Goal: Task Accomplishment & Management: Manage account settings

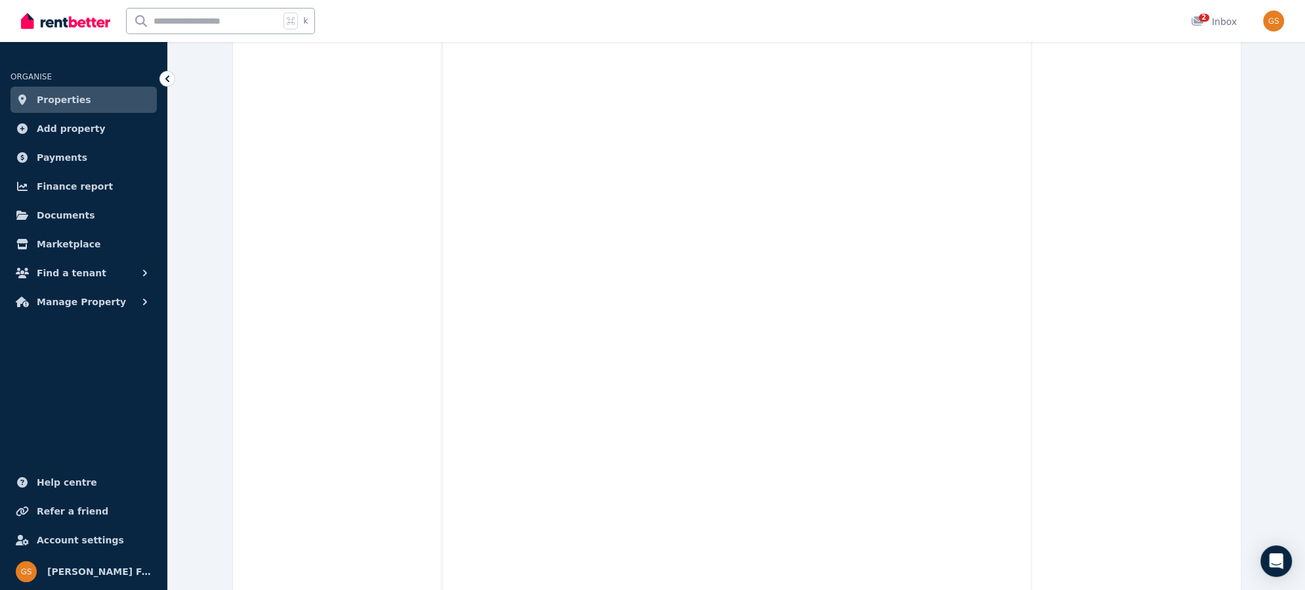
scroll to position [4057, 0]
click at [70, 100] on span "Properties" at bounding box center [64, 100] width 54 height 16
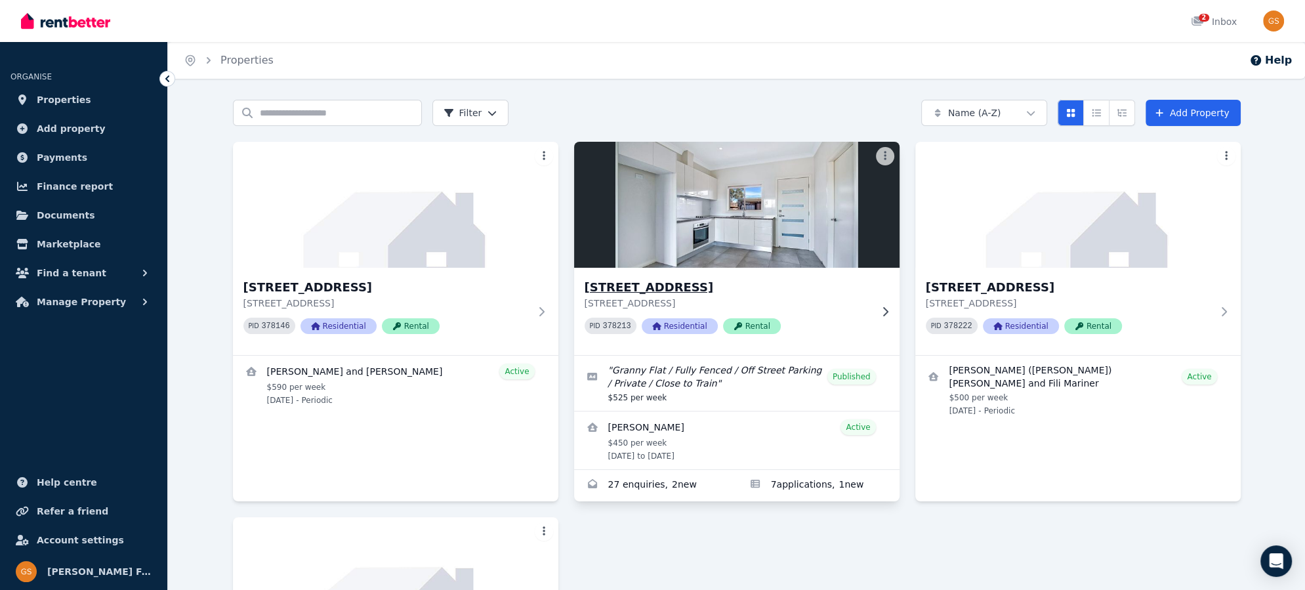
click at [652, 284] on h3 "[STREET_ADDRESS]" at bounding box center [728, 287] width 286 height 18
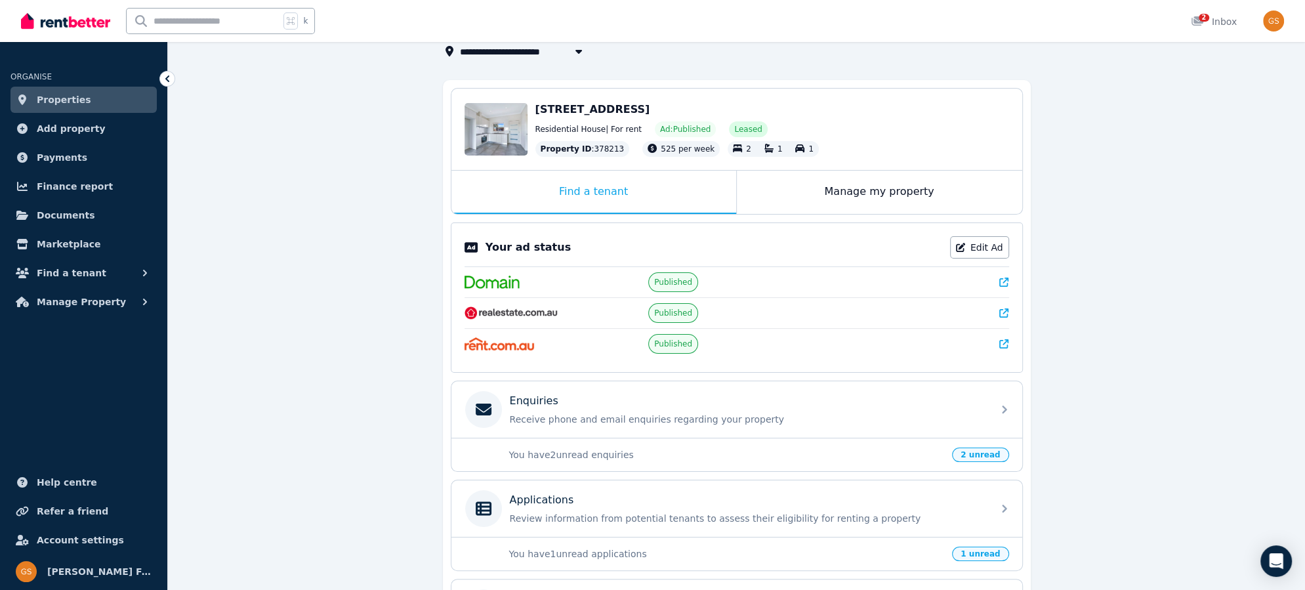
scroll to position [91, 0]
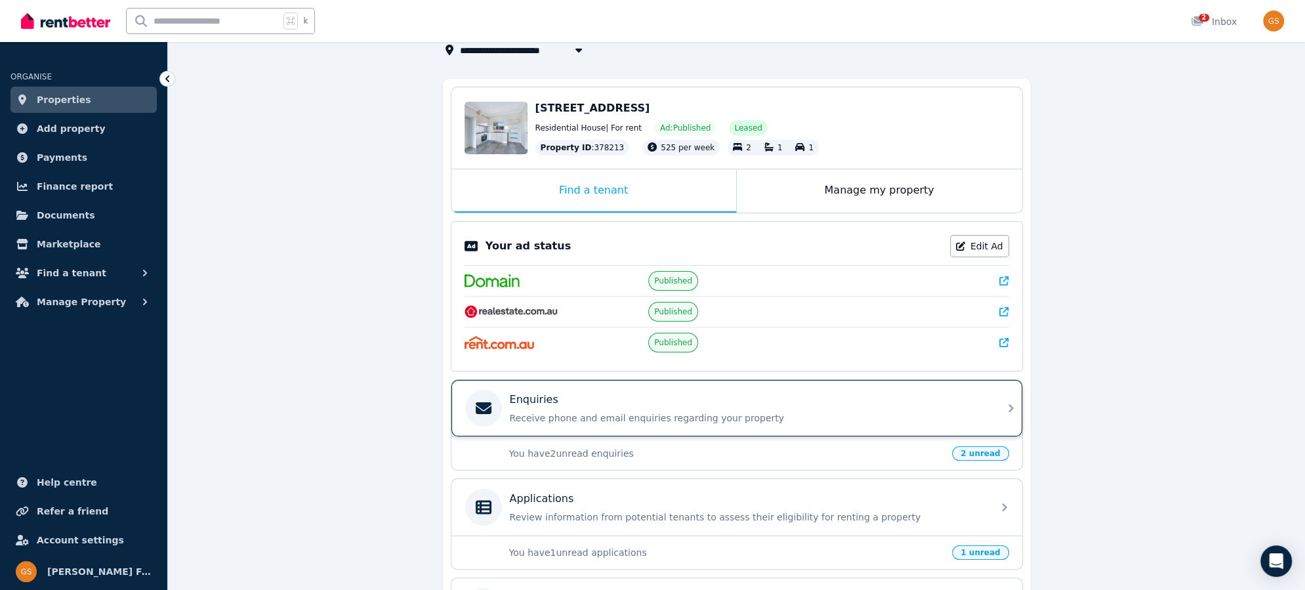
click at [997, 408] on div "Enquiries Receive phone and email enquiries regarding your property" at bounding box center [736, 408] width 571 height 56
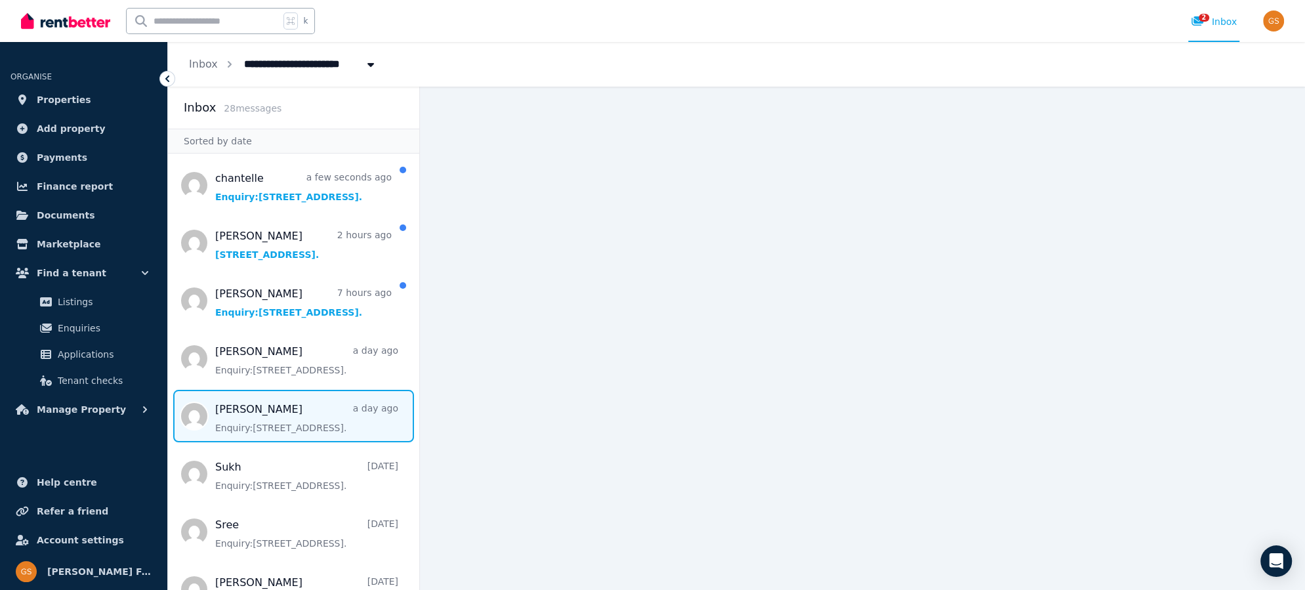
click at [223, 406] on span "Message list" at bounding box center [293, 416] width 251 height 52
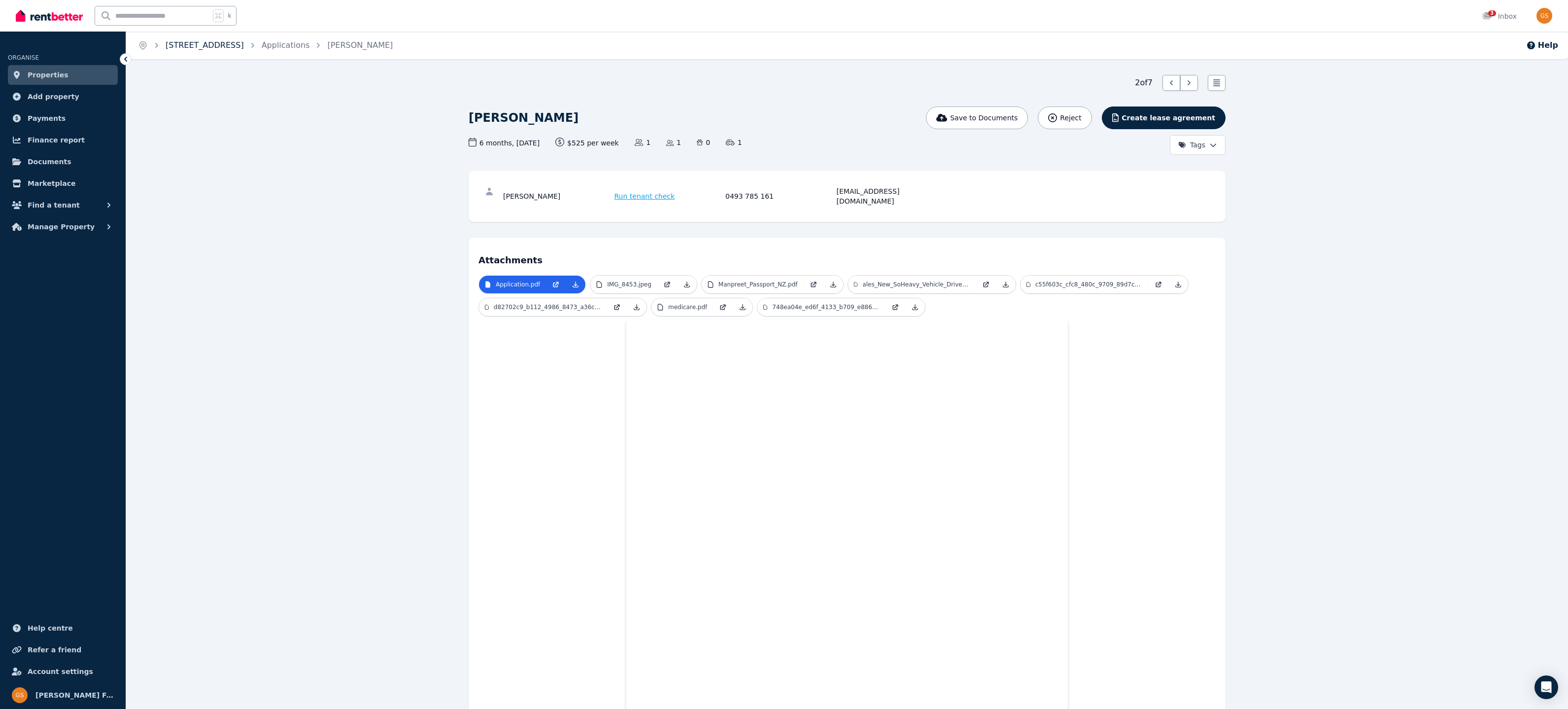
click at [186, 42] on link "[STREET_ADDRESS]" at bounding box center [204, 45] width 78 height 9
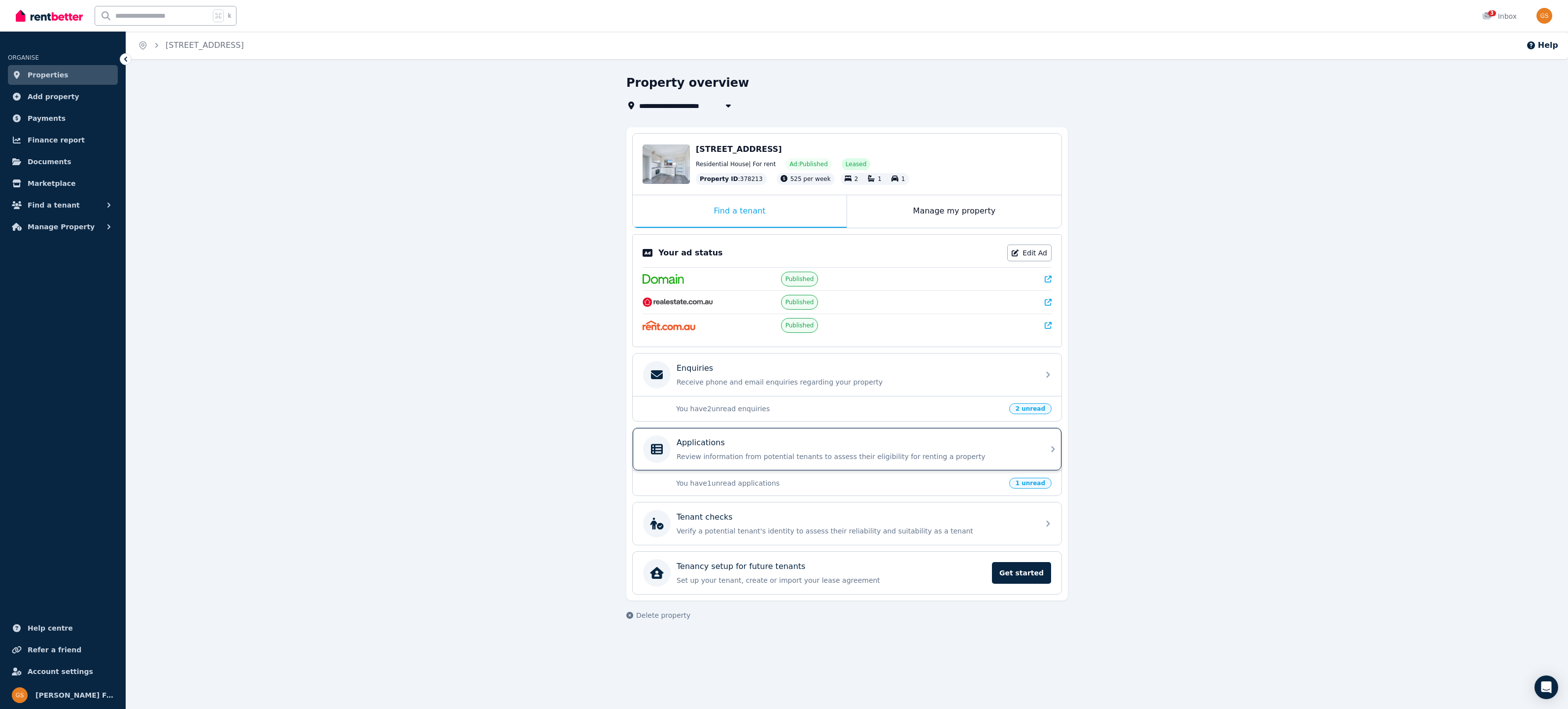
click at [979, 442] on icon at bounding box center [1053, 449] width 12 height 12
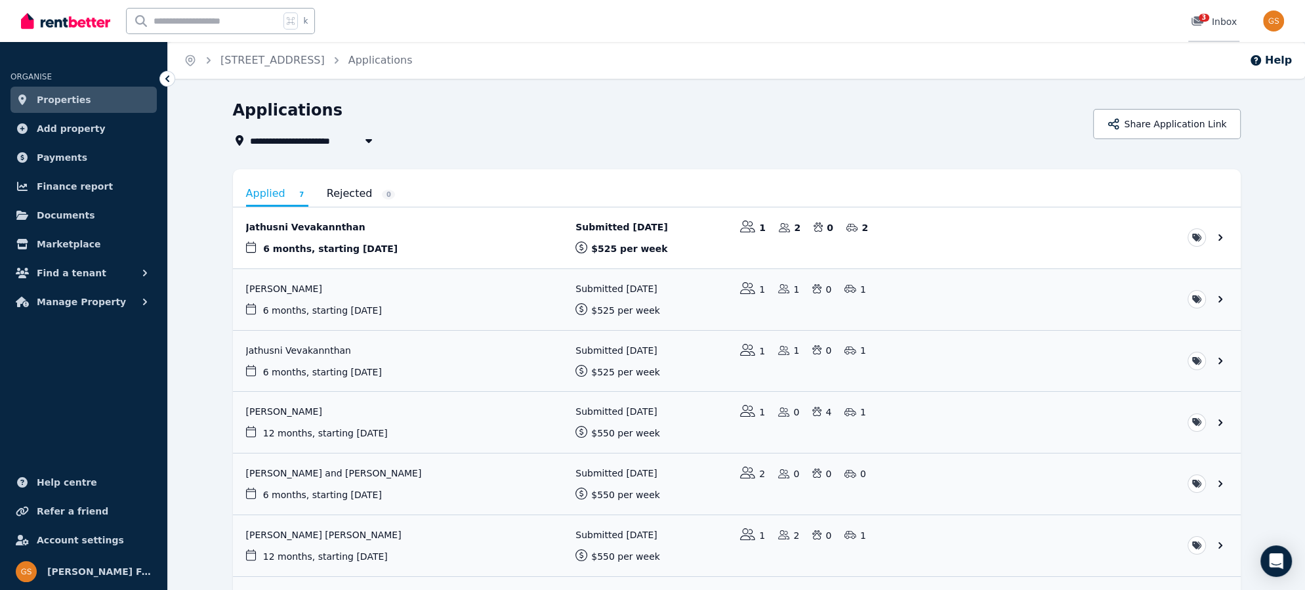
click at [1200, 22] on icon at bounding box center [1198, 20] width 12 height 9
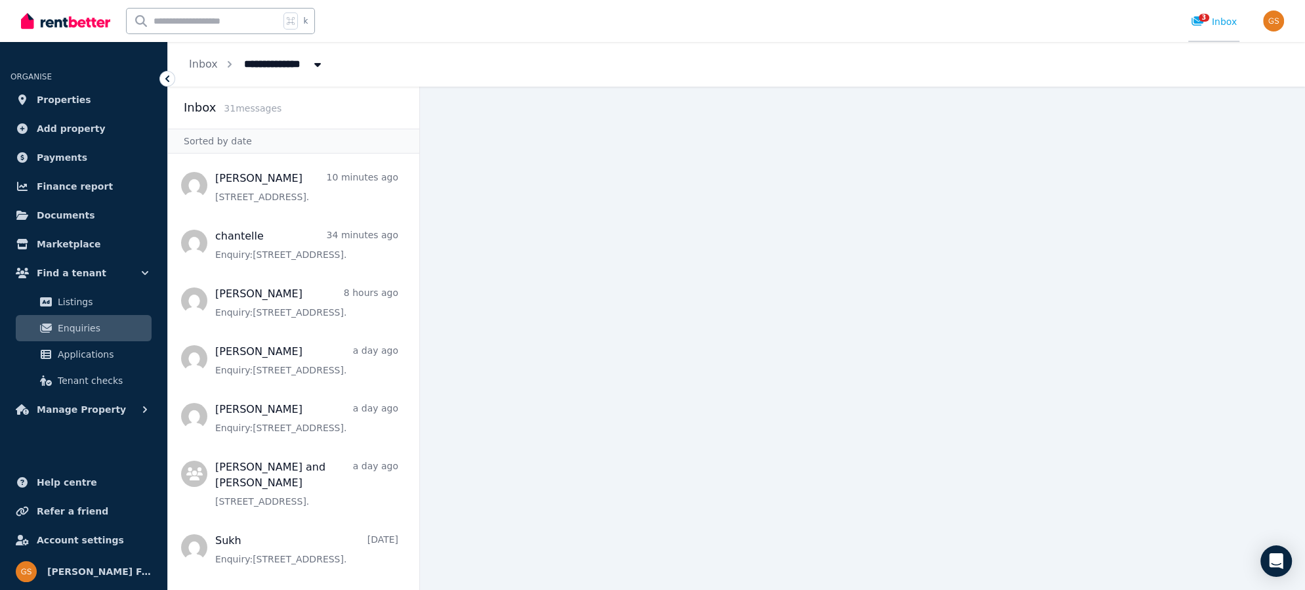
click at [1207, 18] on span "3" at bounding box center [1204, 18] width 10 height 8
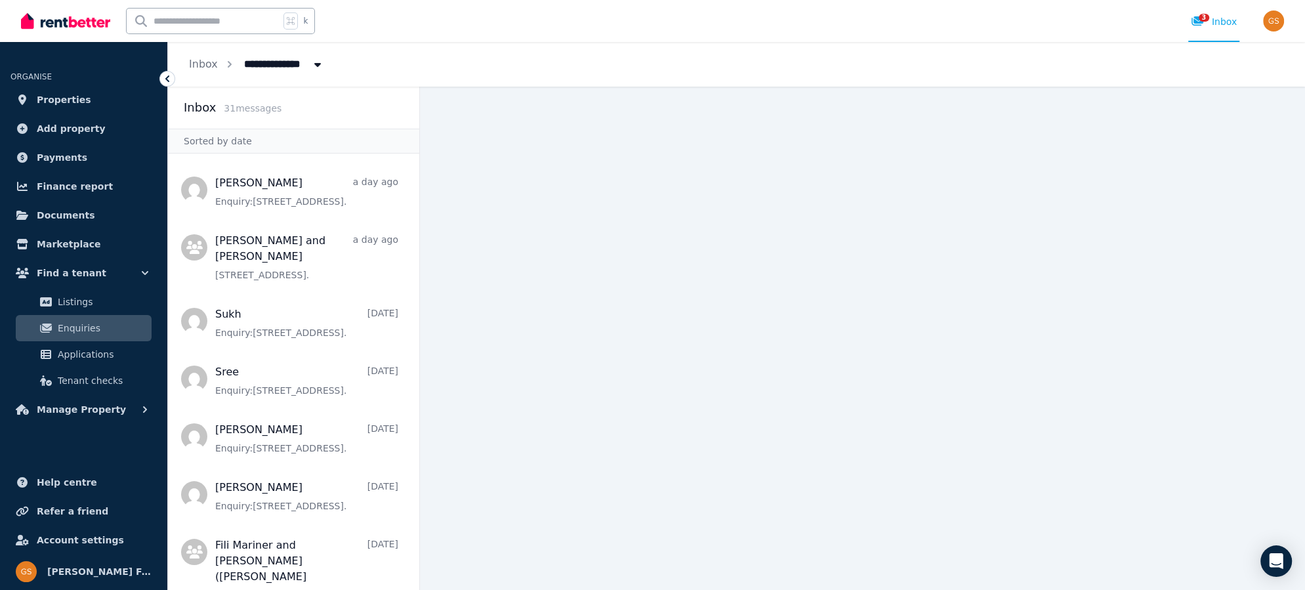
scroll to position [240, 0]
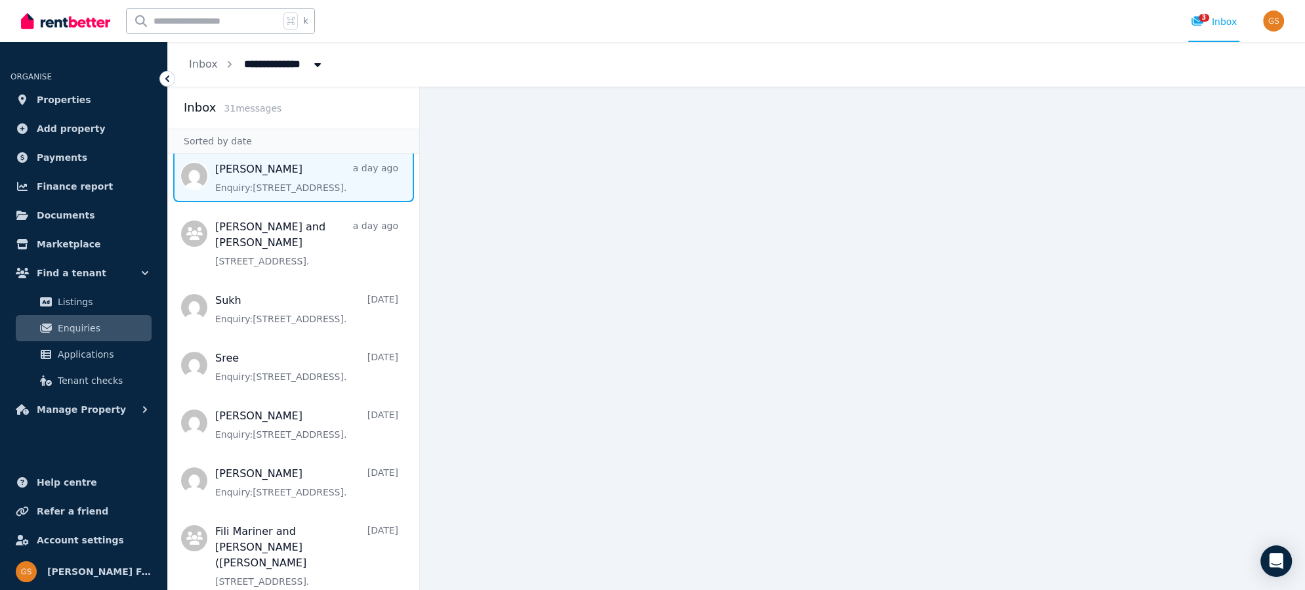
click at [236, 171] on span "Message list" at bounding box center [293, 176] width 251 height 52
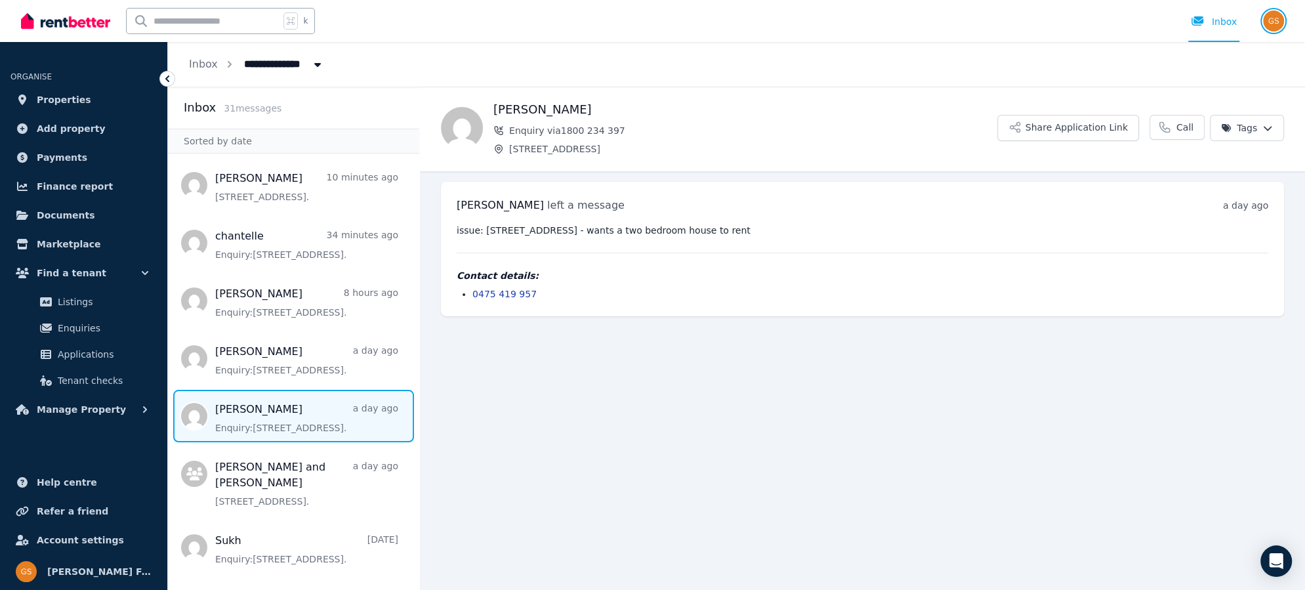
click at [1279, 20] on img "button" at bounding box center [1273, 20] width 21 height 21
click at [1207, 172] on span "Logout" at bounding box center [1221, 173] width 126 height 24
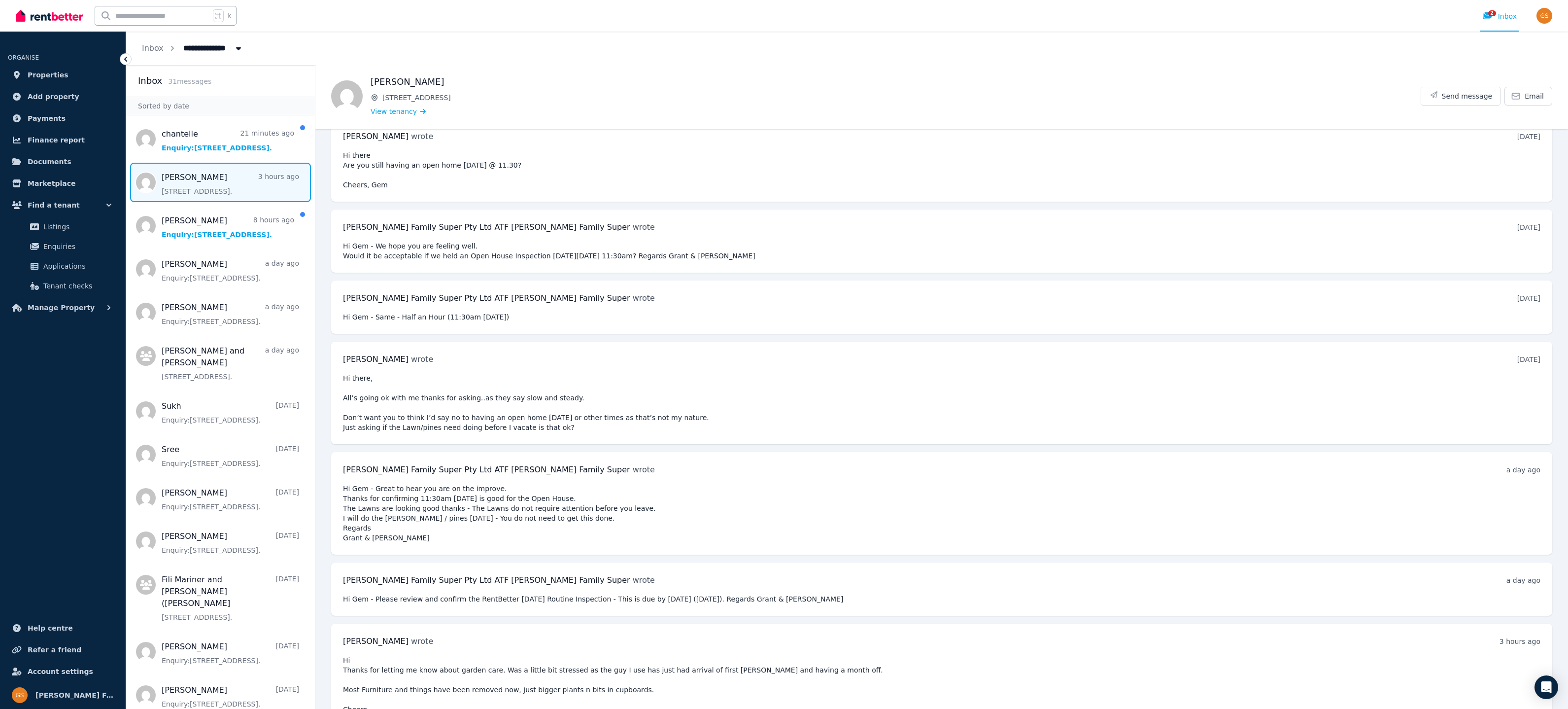
scroll to position [4376, 0]
click at [1458, 95] on span "Send message" at bounding box center [1467, 95] width 51 height 10
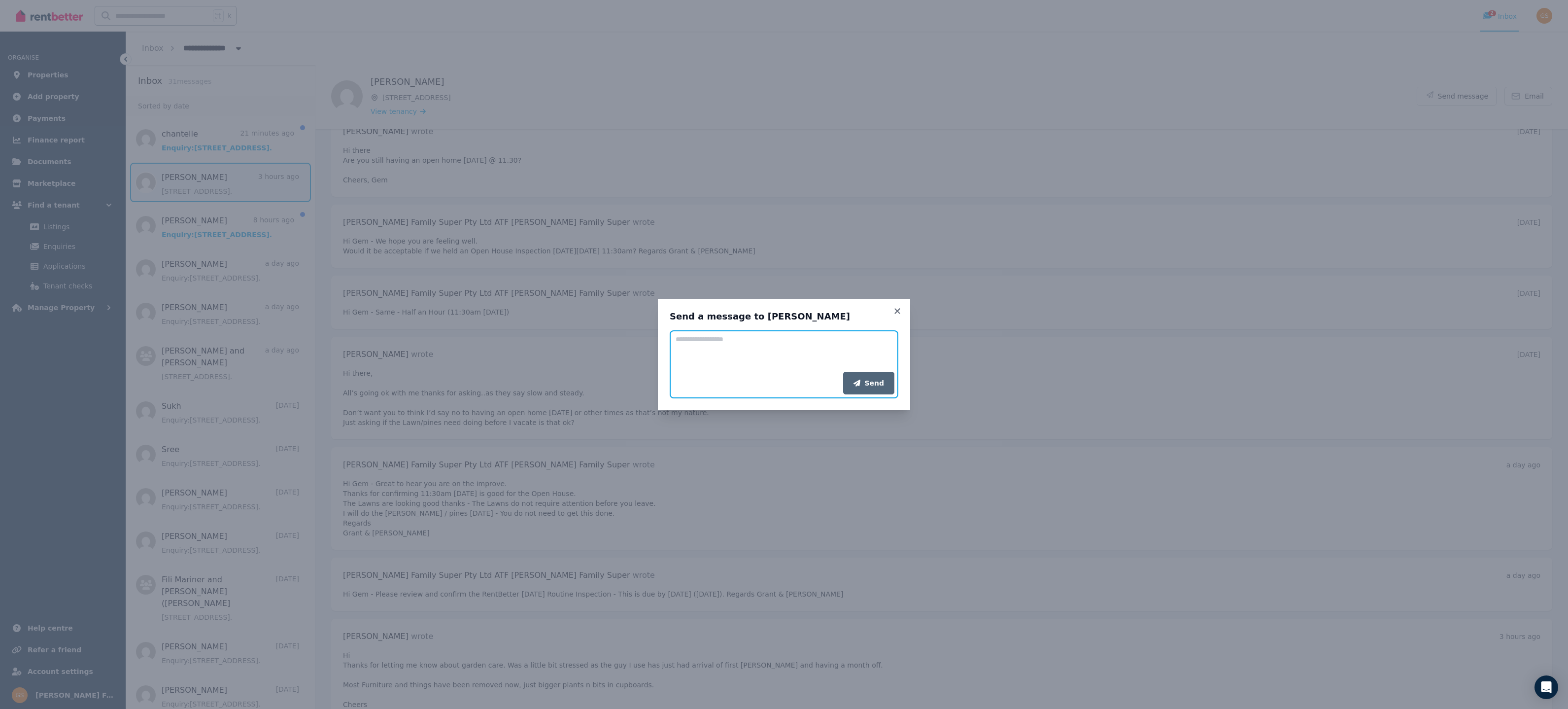
click at [708, 342] on textarea "Add your message" at bounding box center [784, 351] width 228 height 41
click at [836, 351] on textarea "**********" at bounding box center [784, 351] width 228 height 41
type textarea "**********"
click at [864, 383] on button "Send" at bounding box center [869, 383] width 51 height 23
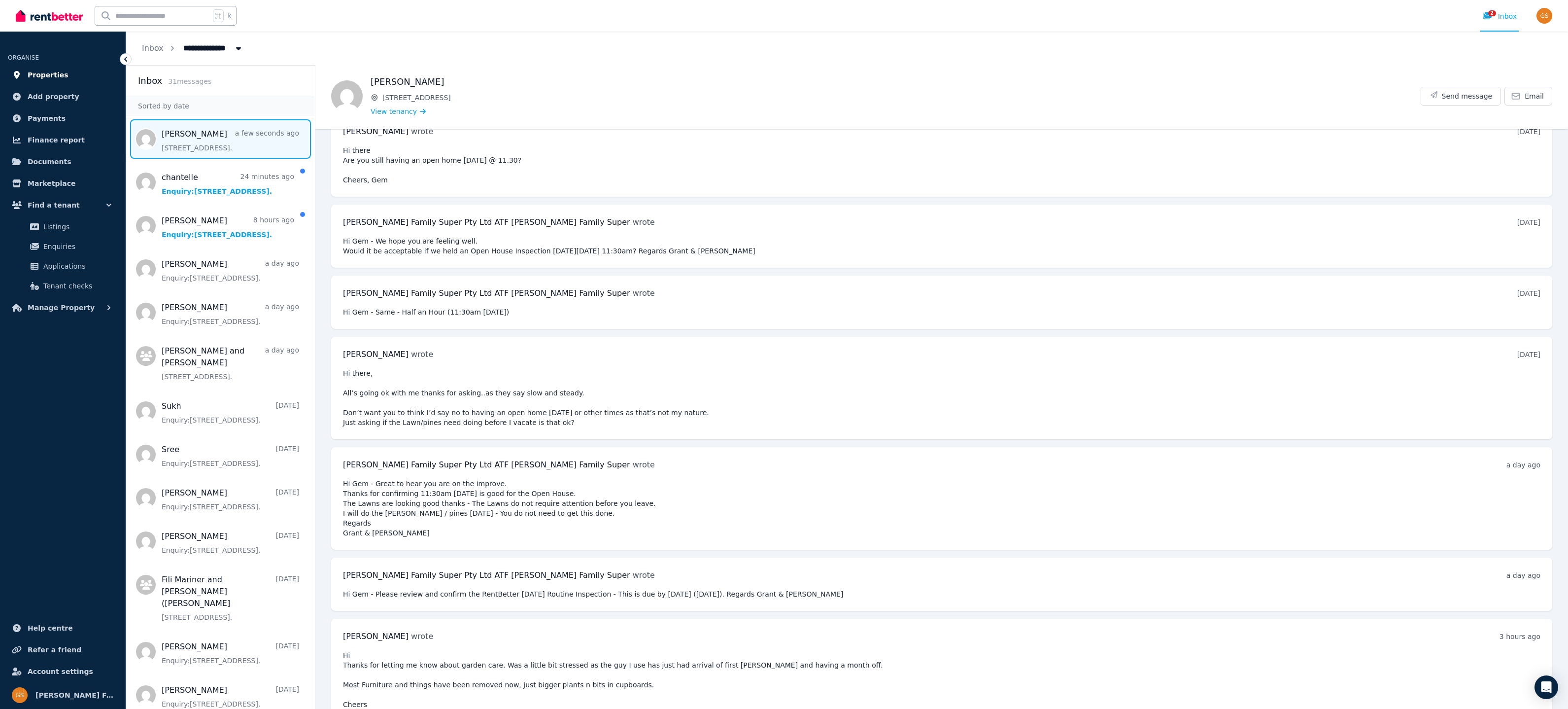
click at [59, 72] on span "Properties" at bounding box center [48, 75] width 41 height 12
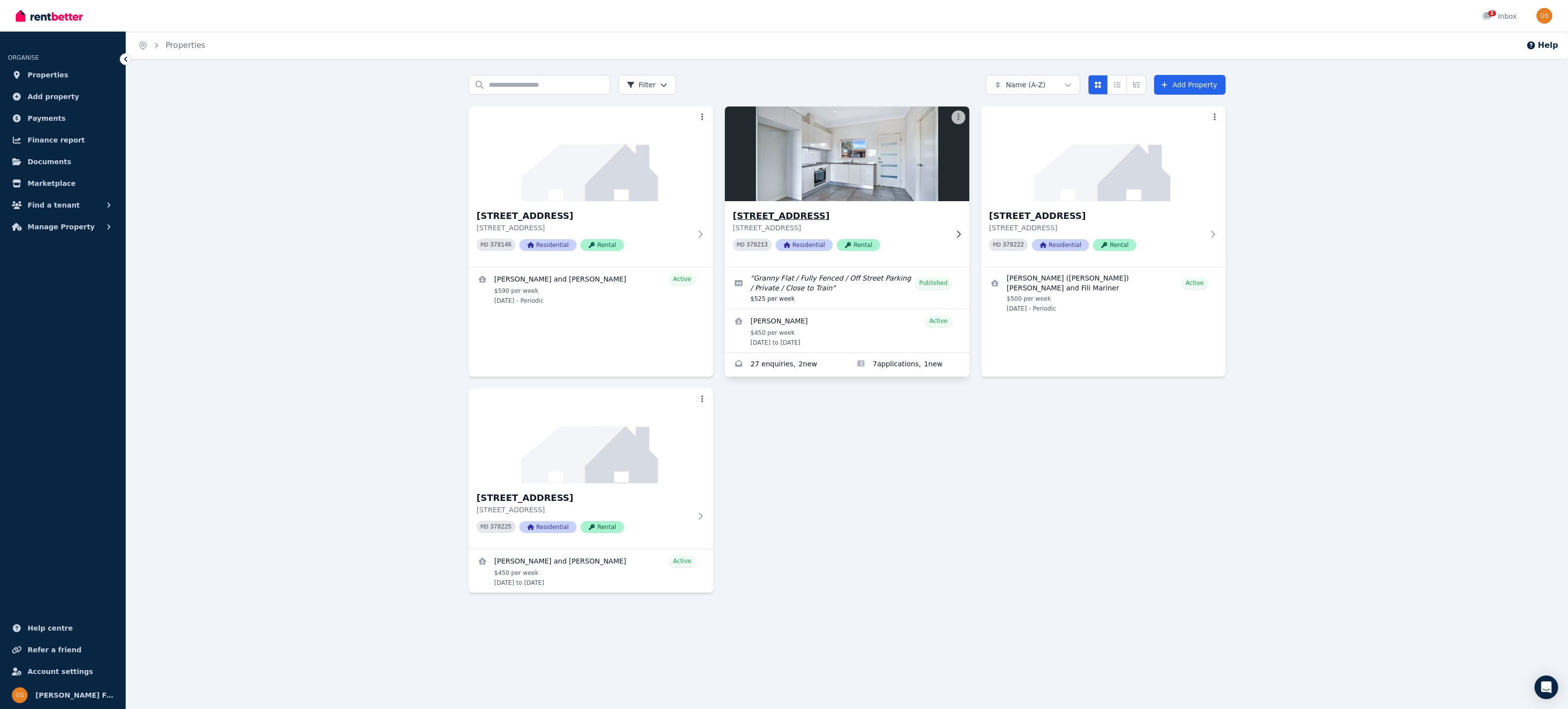
click at [783, 214] on h3 "[STREET_ADDRESS]" at bounding box center [840, 216] width 215 height 14
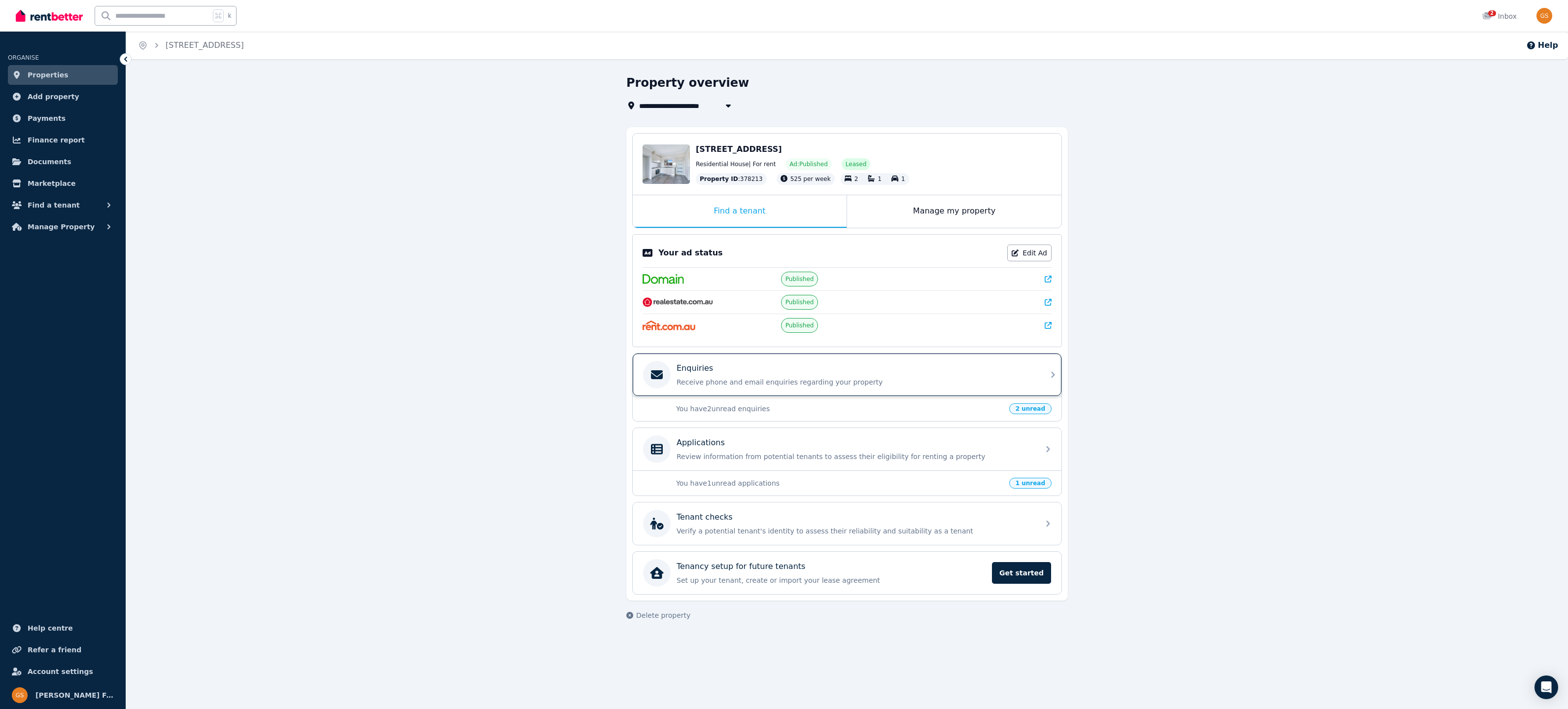
click at [1007, 377] on p "Receive phone and email enquiries regarding your property" at bounding box center [855, 382] width 357 height 10
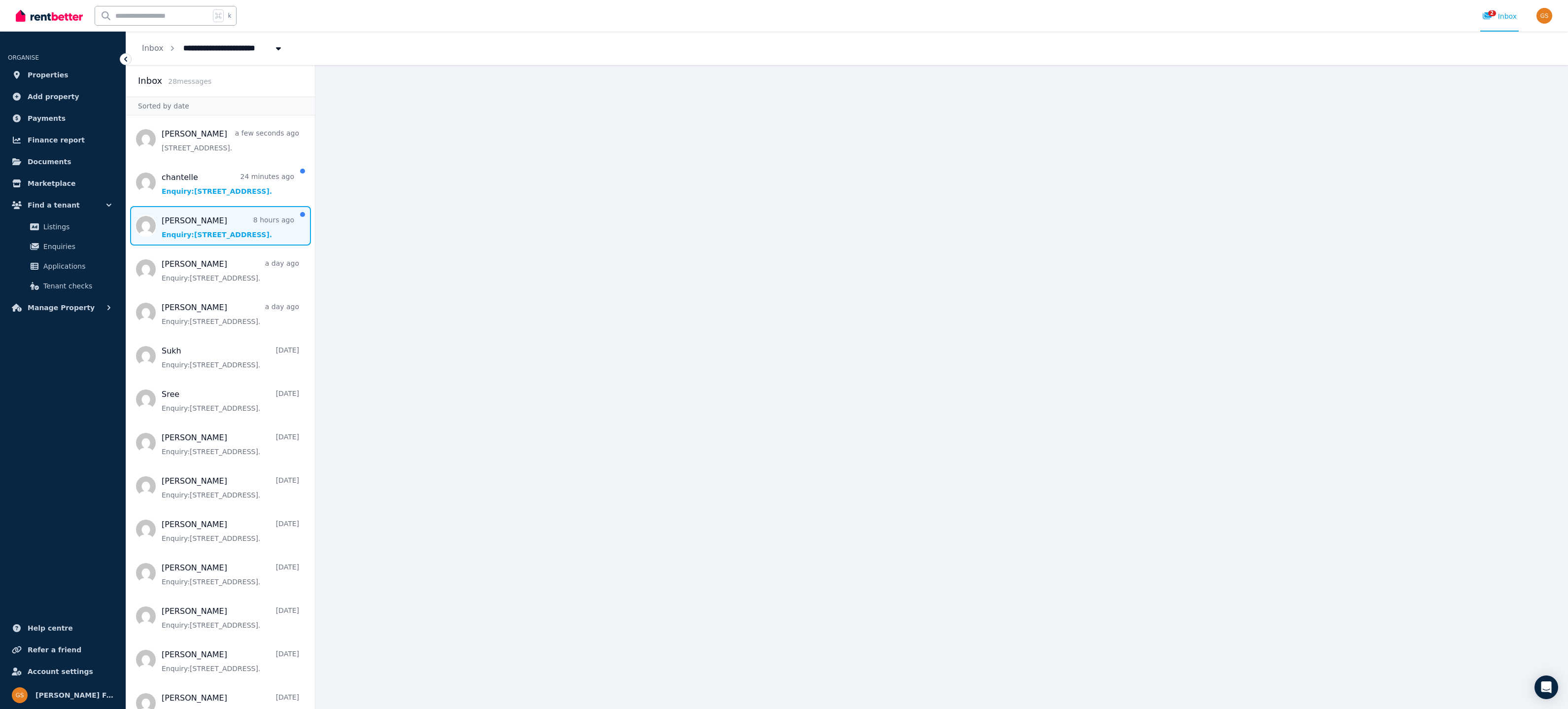
click at [190, 220] on span "Message list" at bounding box center [220, 225] width 188 height 39
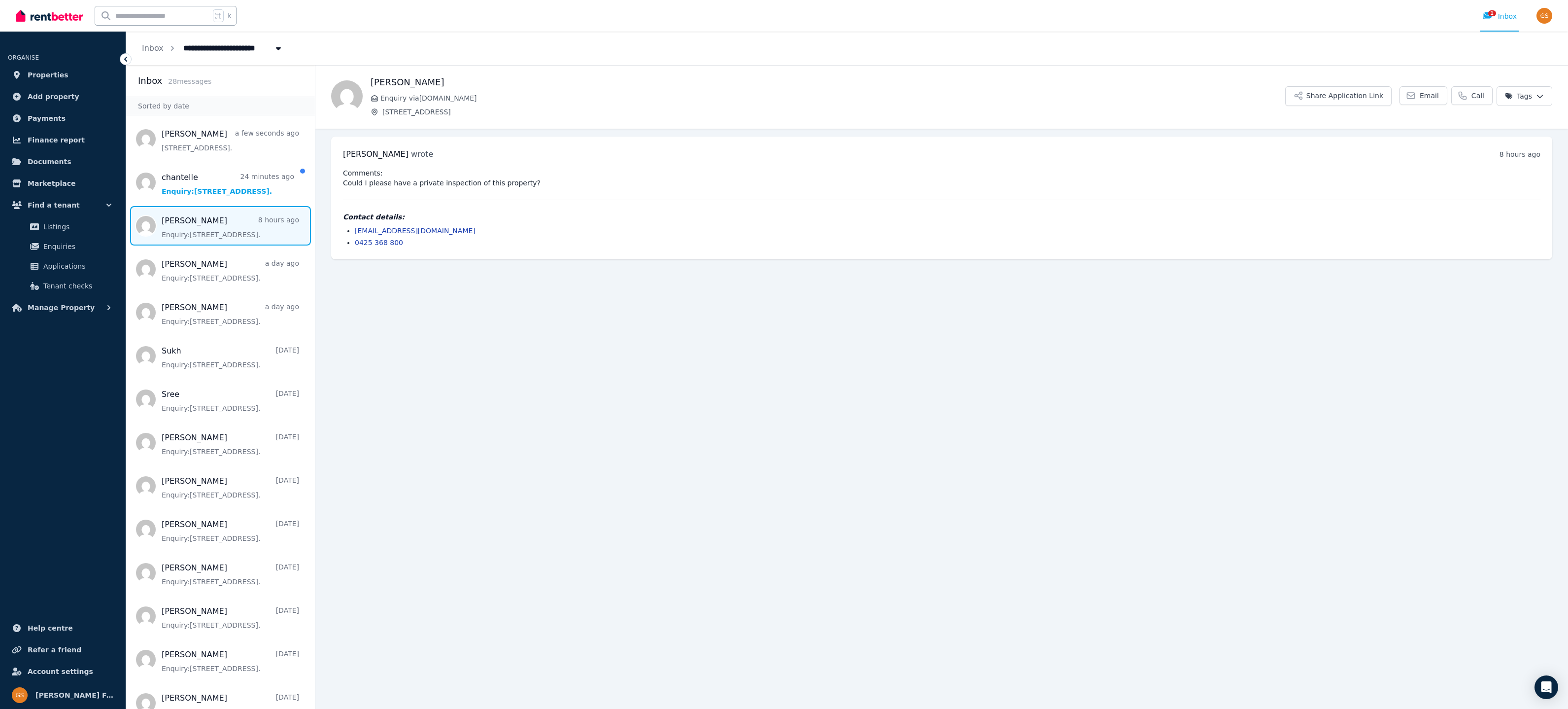
click at [200, 228] on span "Message list" at bounding box center [220, 225] width 188 height 39
click at [403, 228] on link "tigervijaysingh@gmail.com" at bounding box center [415, 231] width 121 height 8
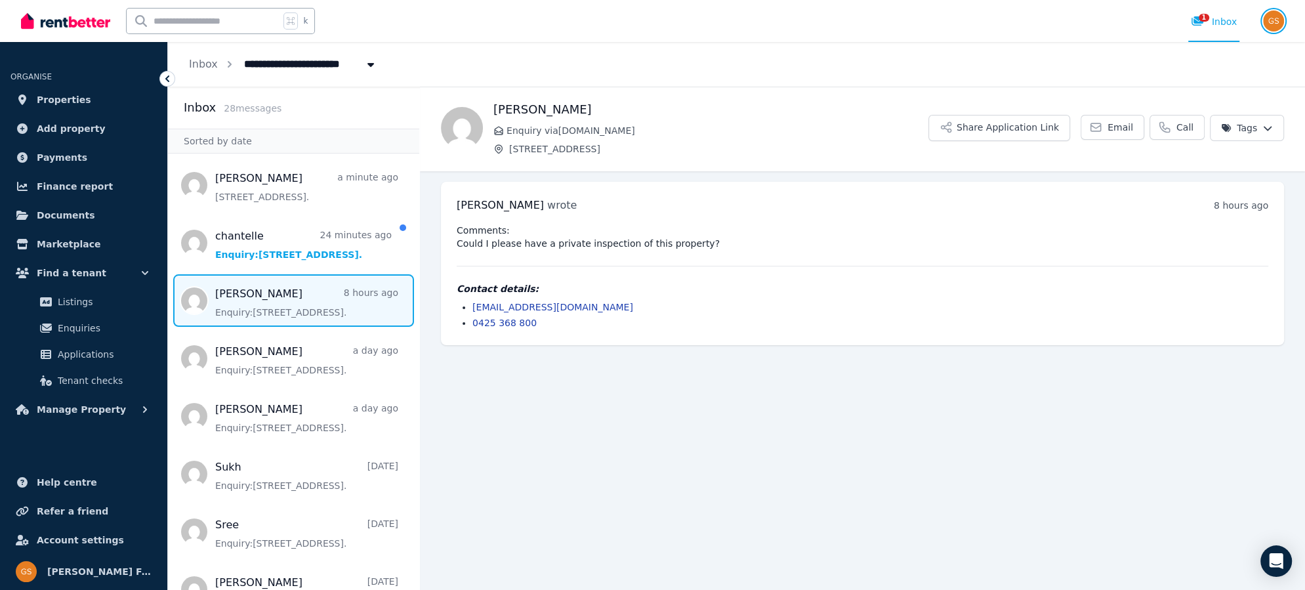
click at [1276, 22] on img "button" at bounding box center [1273, 20] width 21 height 21
click at [1194, 175] on span "Logout" at bounding box center [1221, 173] width 126 height 24
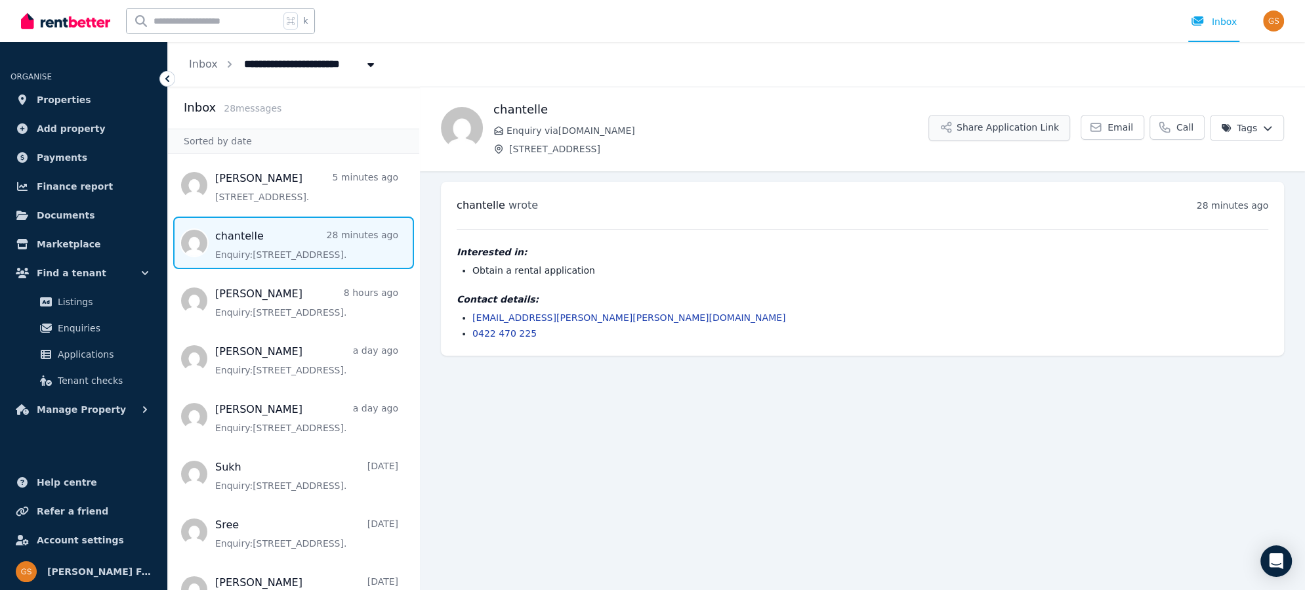
click at [1004, 126] on button "Share Application Link" at bounding box center [1000, 128] width 142 height 26
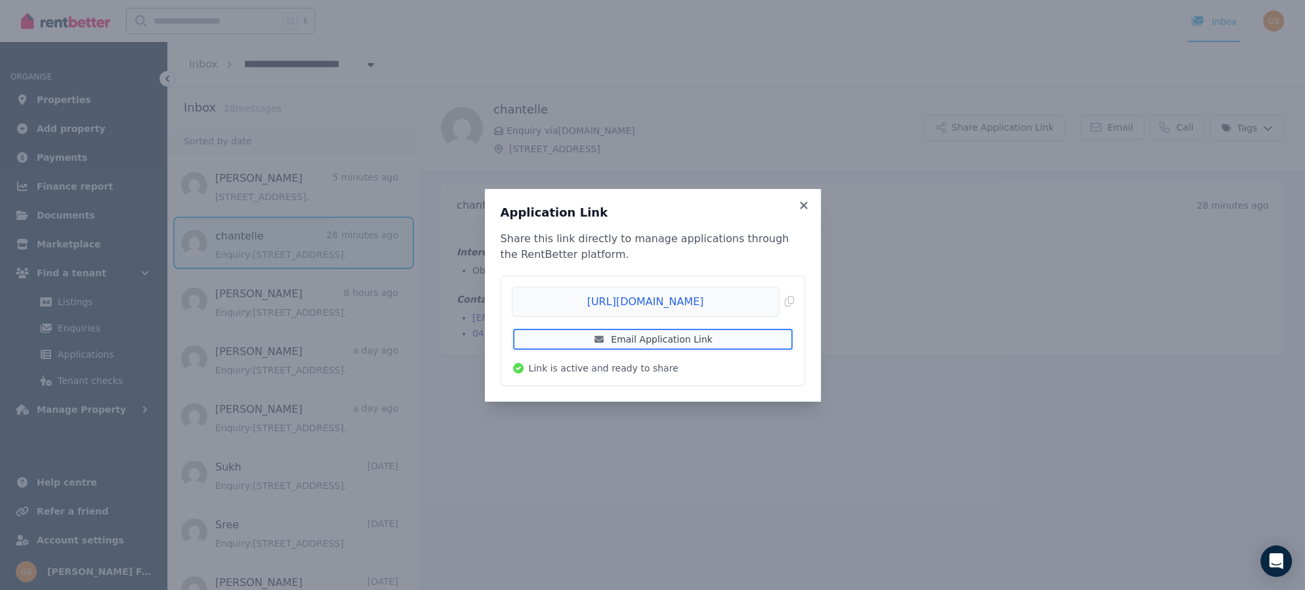
click at [655, 337] on link "Email Application Link" at bounding box center [653, 339] width 282 height 24
click at [804, 204] on icon at bounding box center [803, 204] width 7 height 7
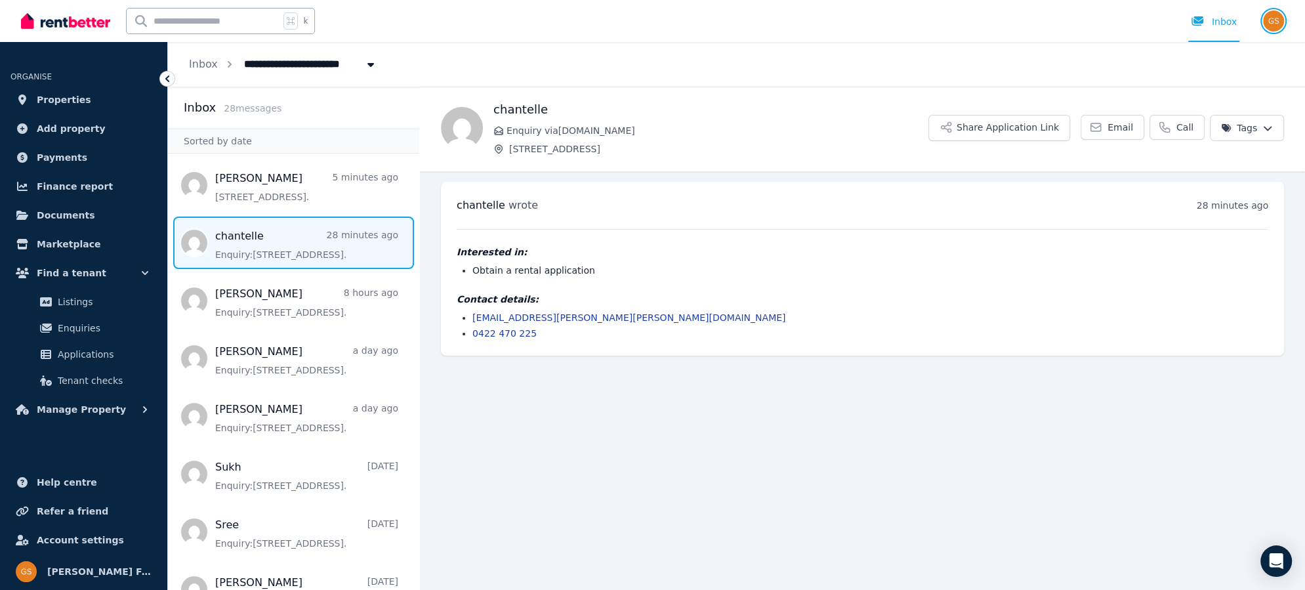
click at [1268, 20] on img "button" at bounding box center [1273, 20] width 21 height 21
click at [1205, 171] on span "Logout" at bounding box center [1221, 173] width 126 height 24
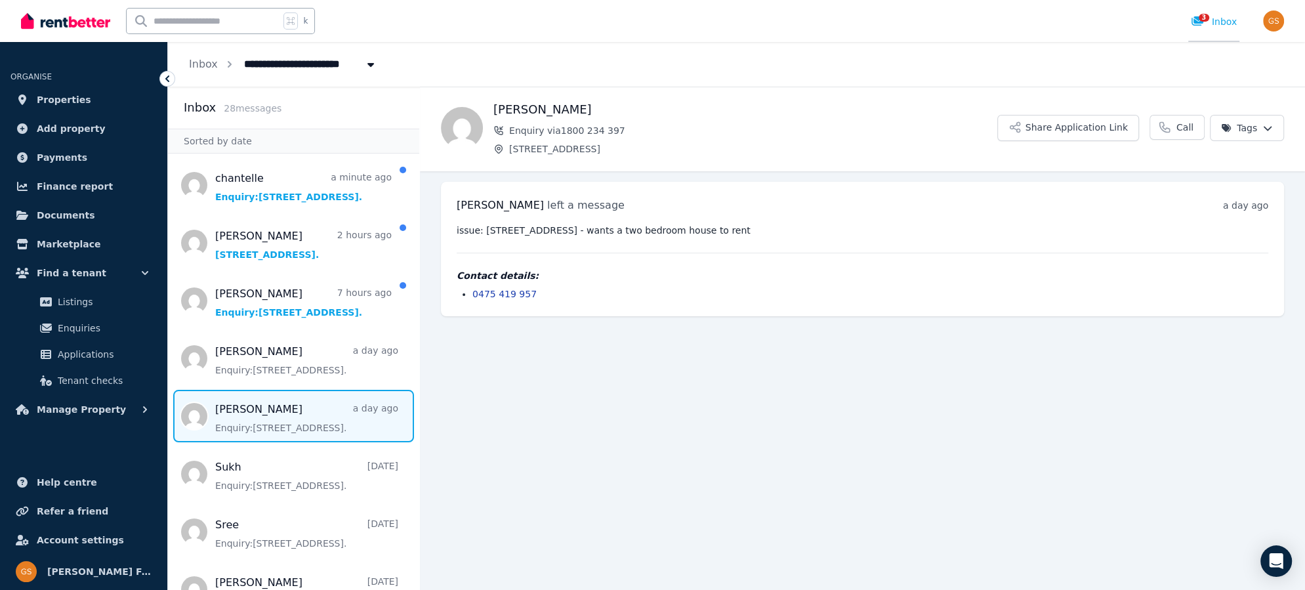
click at [1197, 21] on icon at bounding box center [1198, 20] width 12 height 9
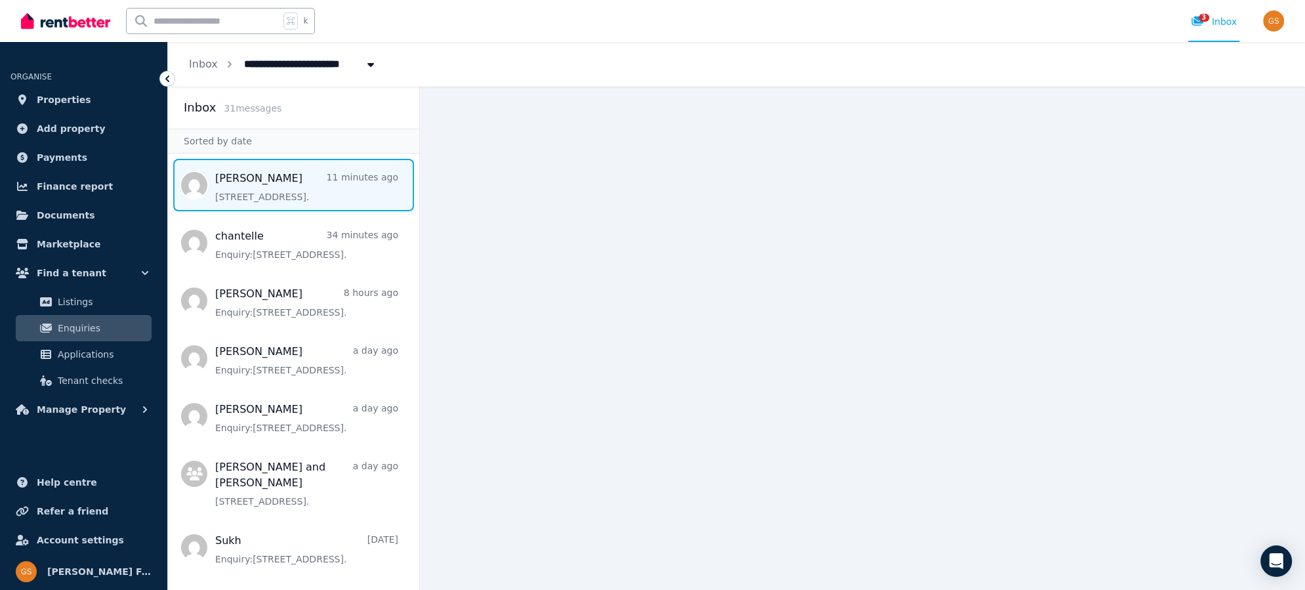
click at [291, 180] on span "Message list" at bounding box center [293, 185] width 251 height 52
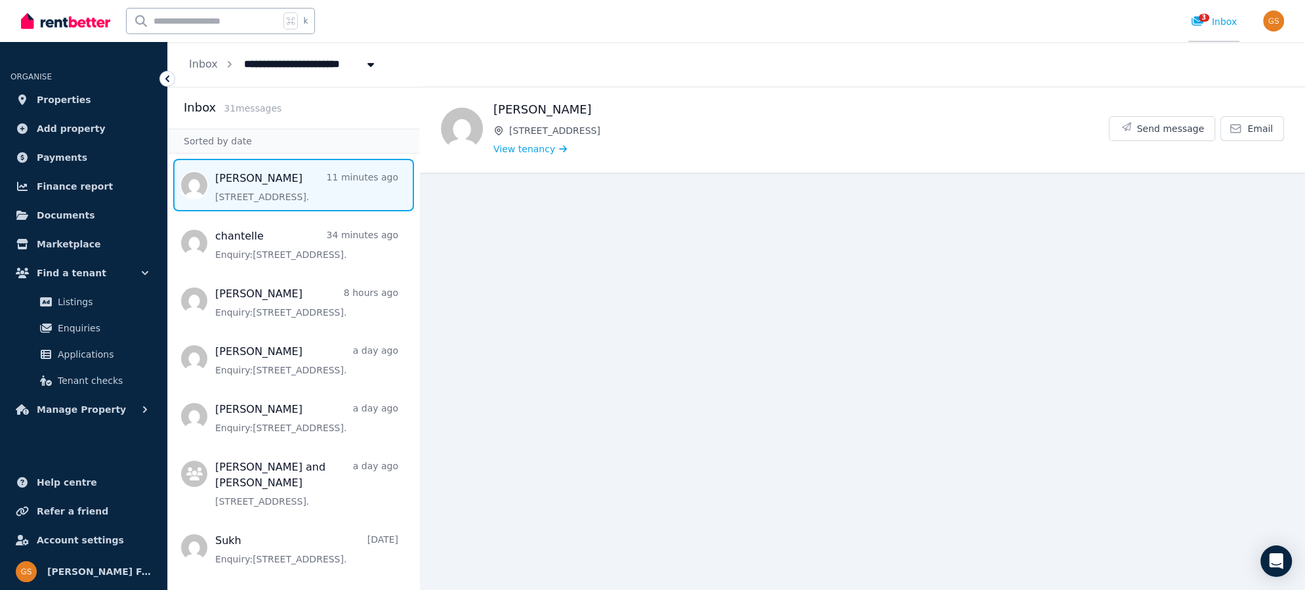
click at [1225, 22] on div "3 Inbox" at bounding box center [1214, 21] width 46 height 13
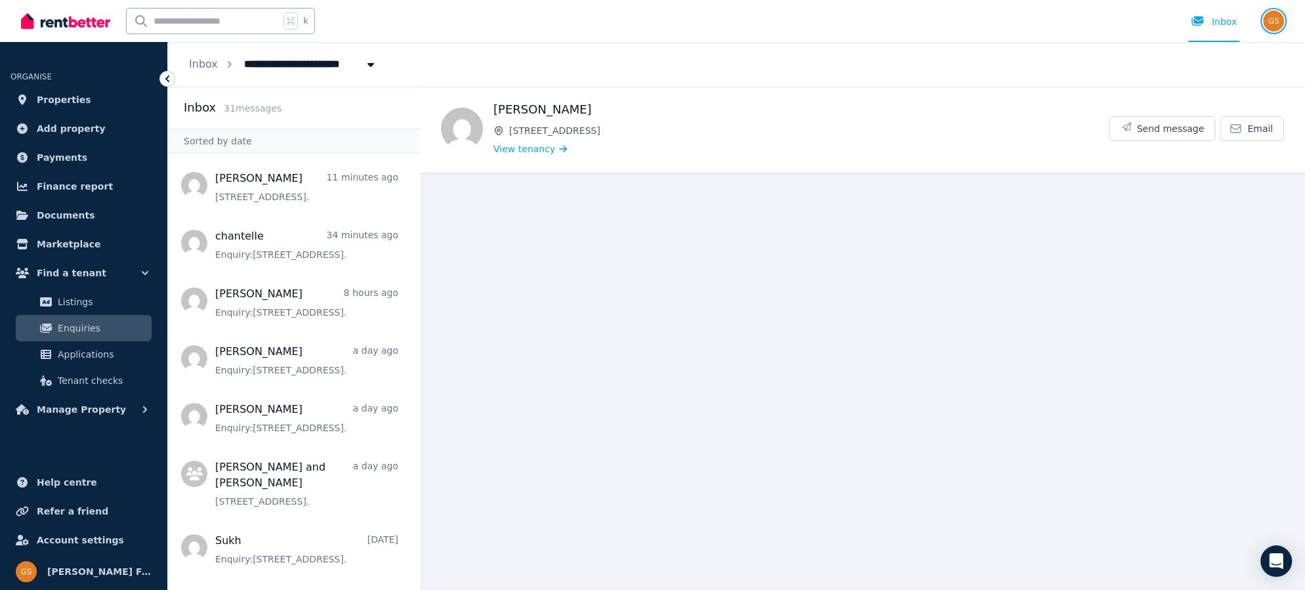
click at [1276, 18] on img "button" at bounding box center [1273, 20] width 21 height 21
click at [1196, 175] on span "Logout" at bounding box center [1221, 173] width 126 height 24
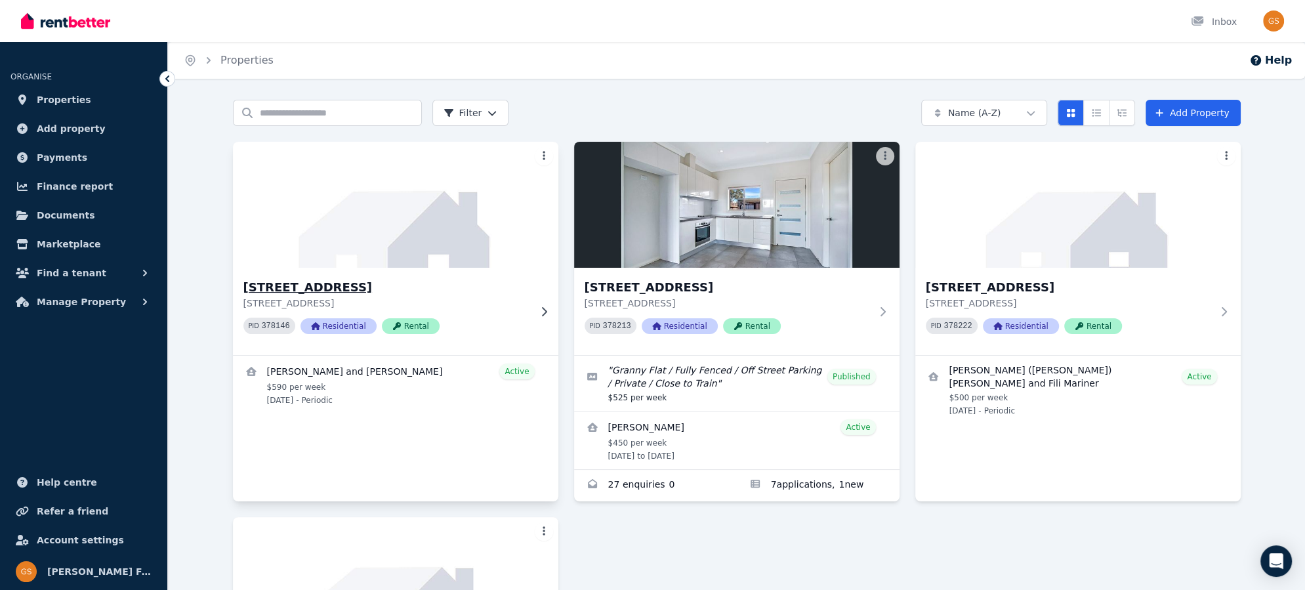
click at [289, 288] on h3 "[STREET_ADDRESS]" at bounding box center [386, 287] width 286 height 18
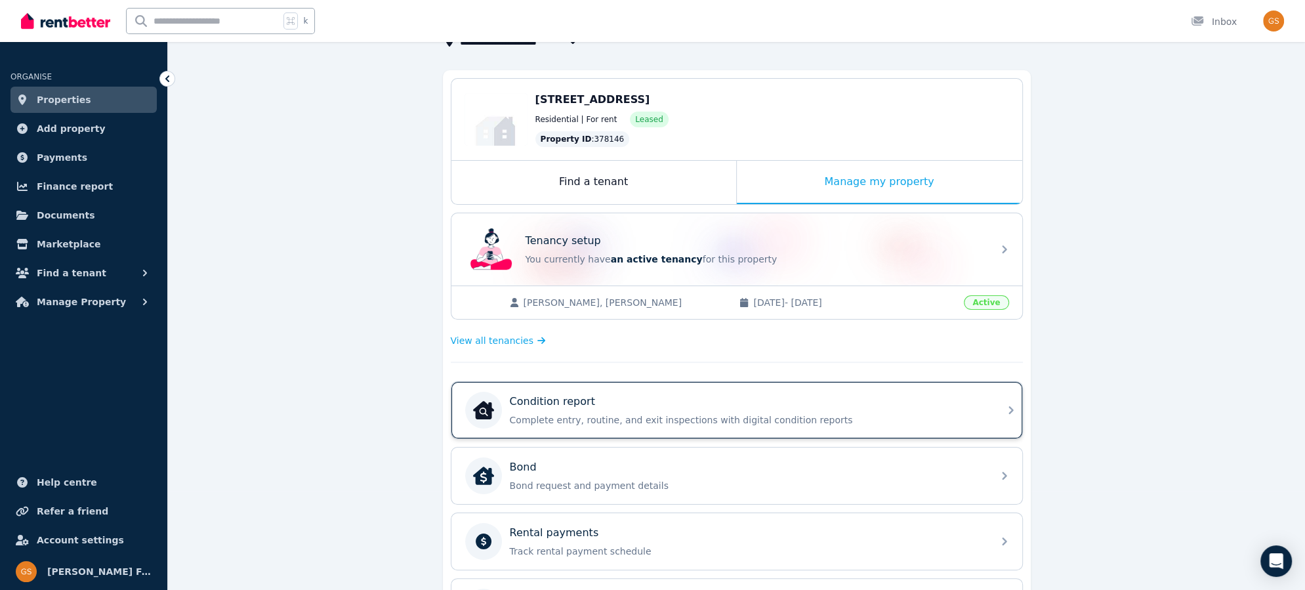
scroll to position [106, 0]
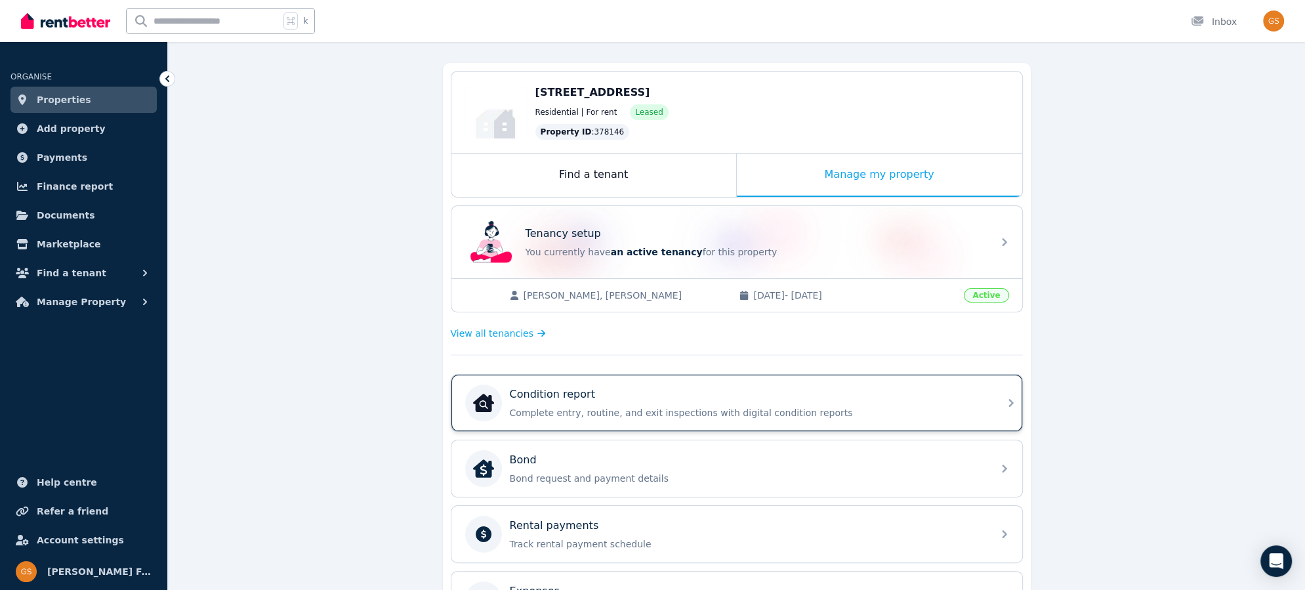
click at [1007, 399] on icon at bounding box center [1011, 403] width 16 height 16
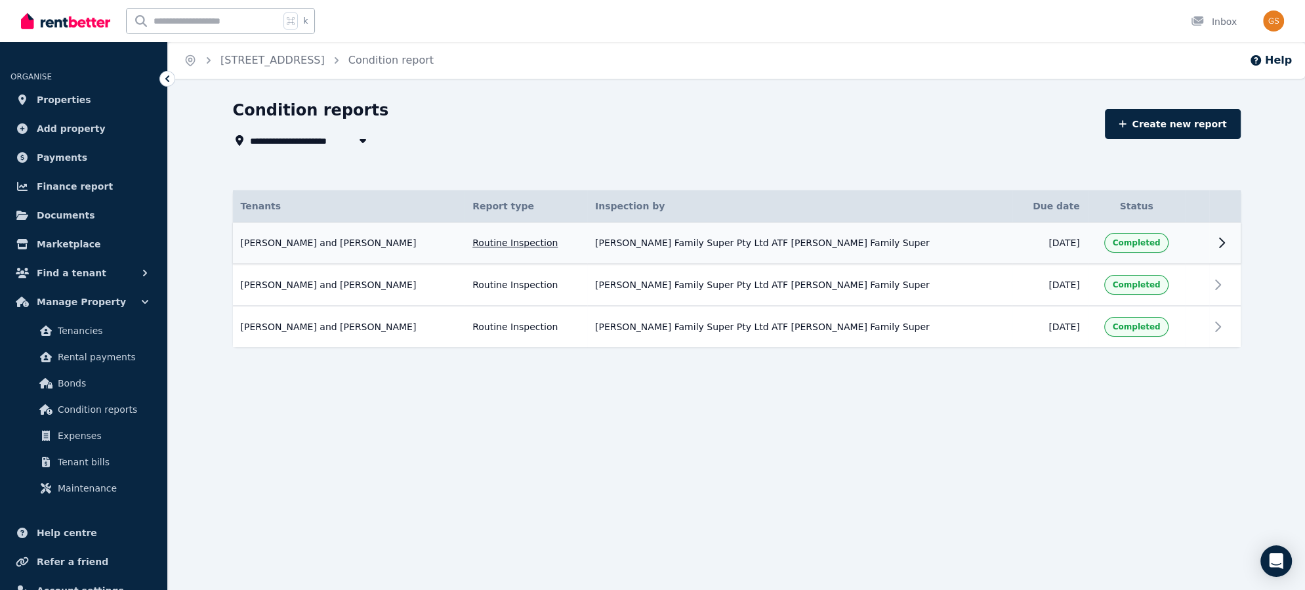
click at [1217, 241] on icon at bounding box center [1222, 243] width 16 height 16
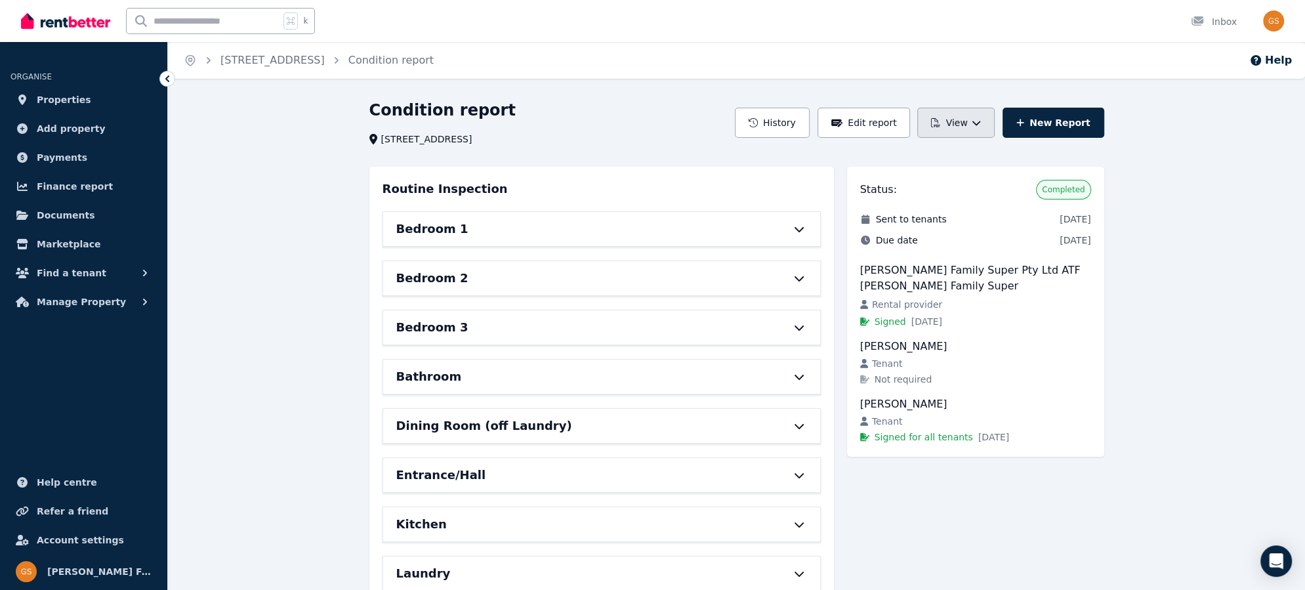
click at [981, 119] on icon "button" at bounding box center [976, 122] width 9 height 9
click at [921, 157] on p "View report" at bounding box center [907, 157] width 63 height 13
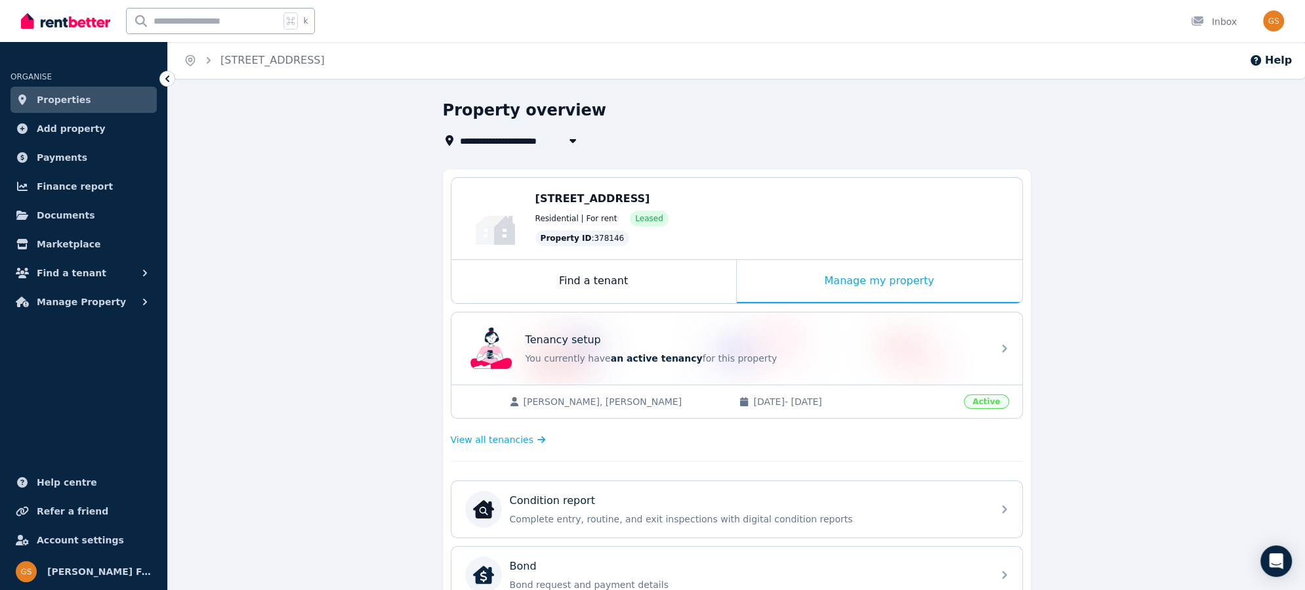
click at [54, 99] on span "Properties" at bounding box center [64, 100] width 54 height 16
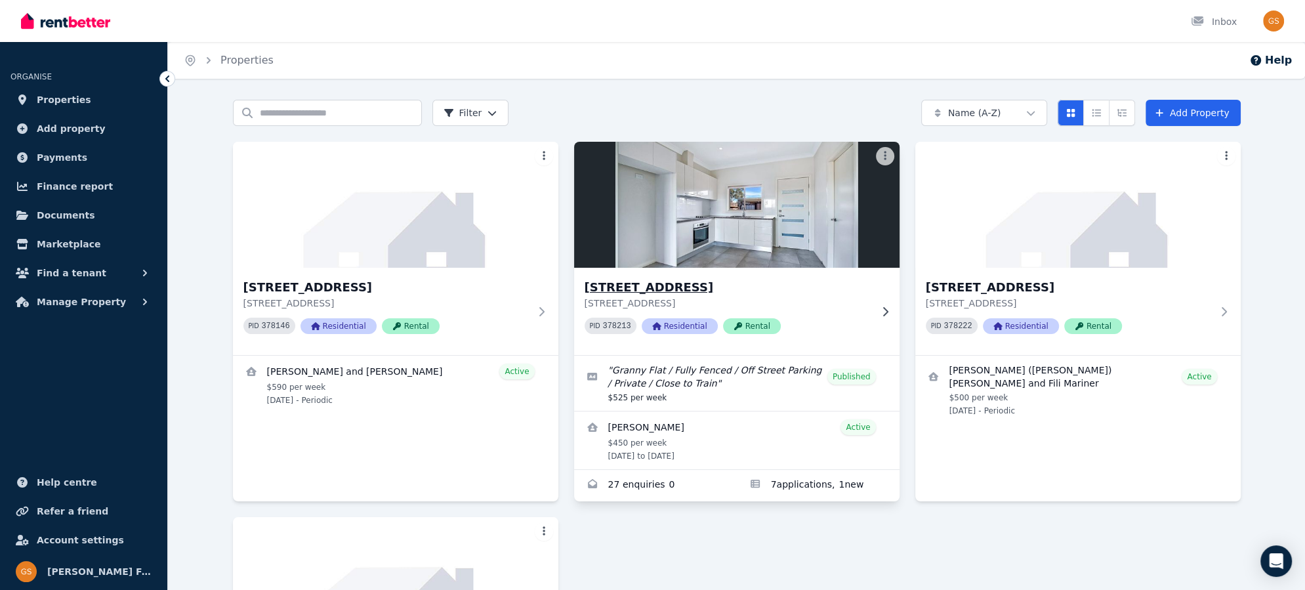
click at [599, 289] on h3 "15A Crown St, Riverstone" at bounding box center [728, 287] width 286 height 18
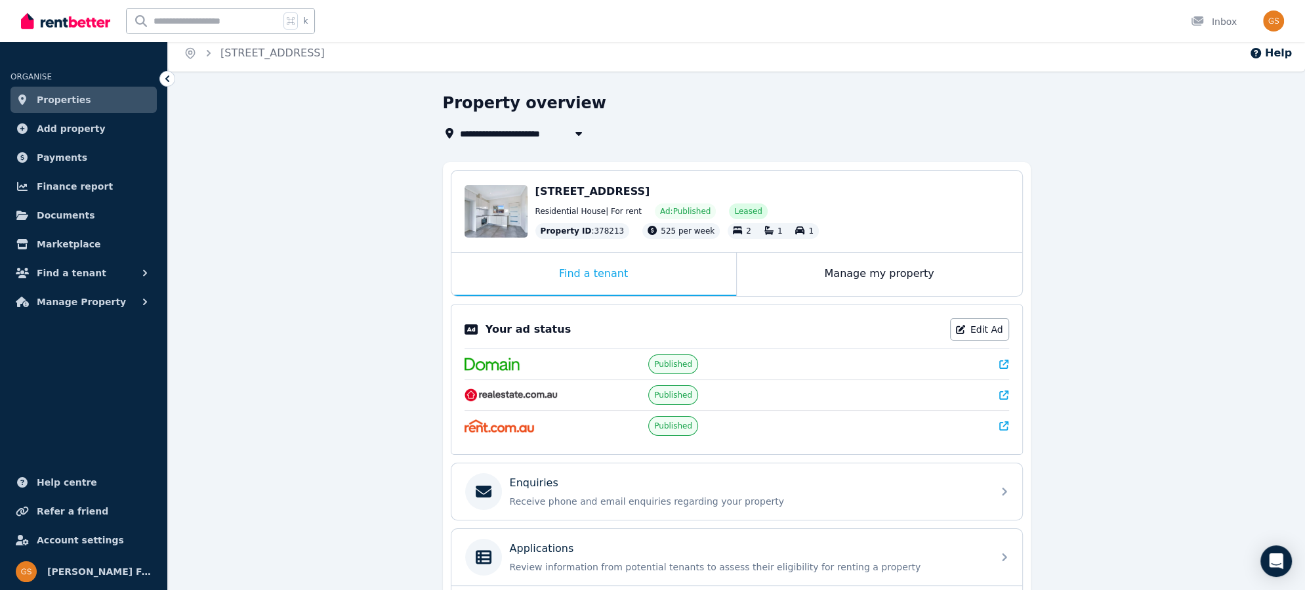
scroll to position [13, 0]
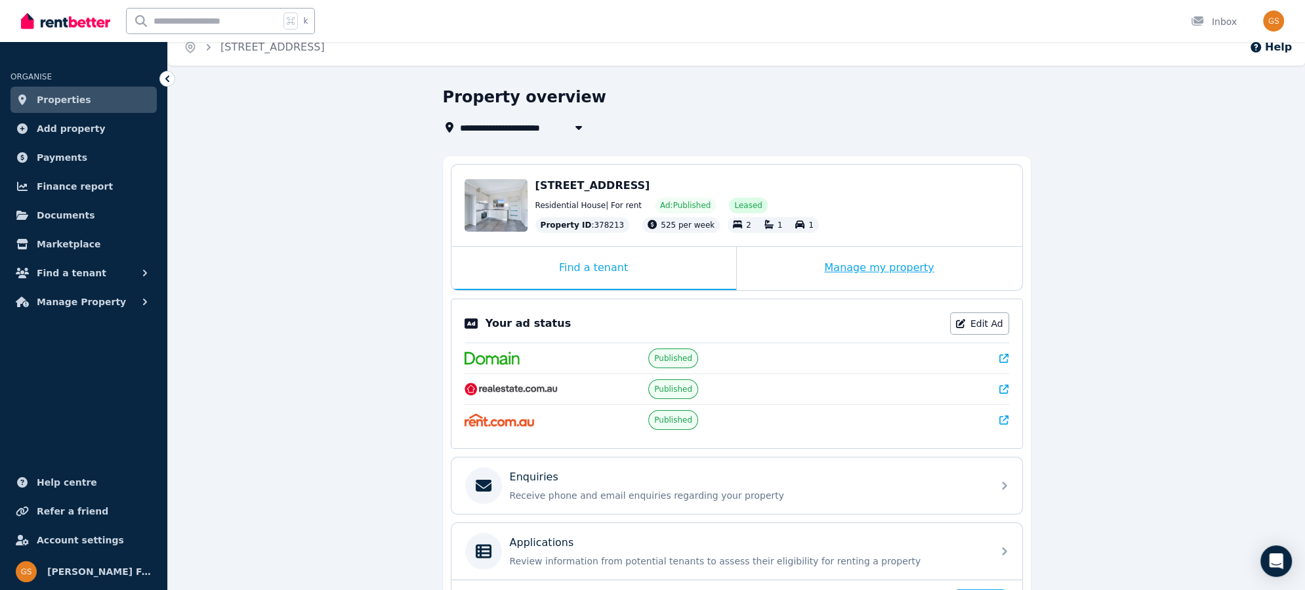
click at [911, 281] on div "Manage my property" at bounding box center [879, 268] width 285 height 43
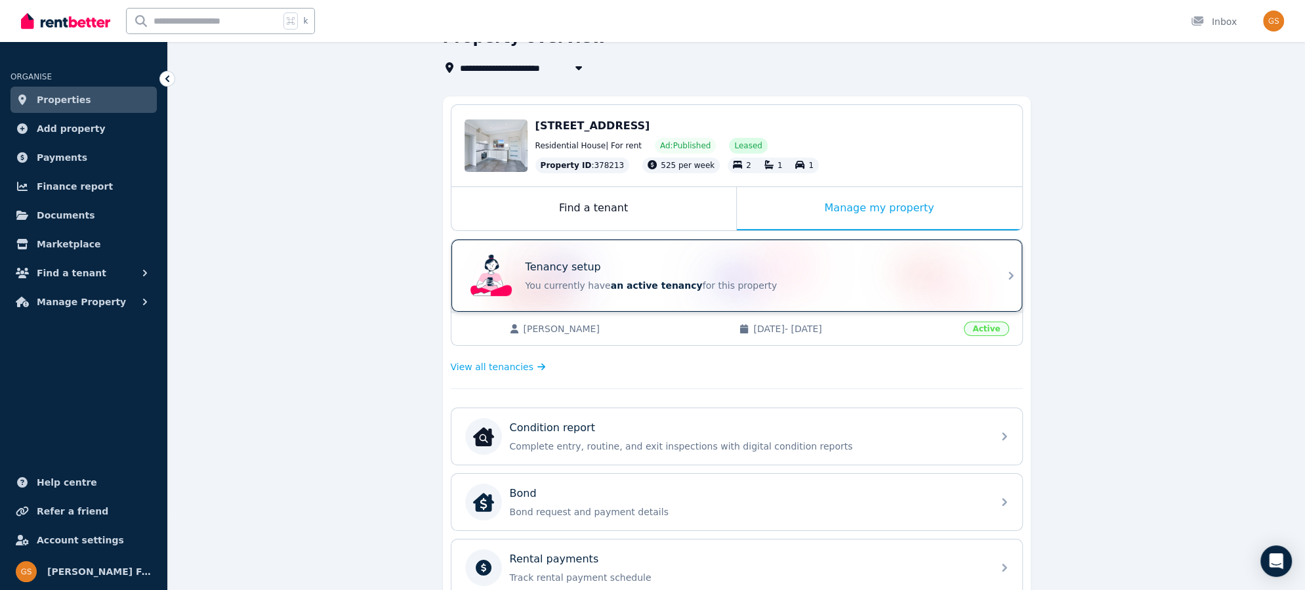
scroll to position [106, 0]
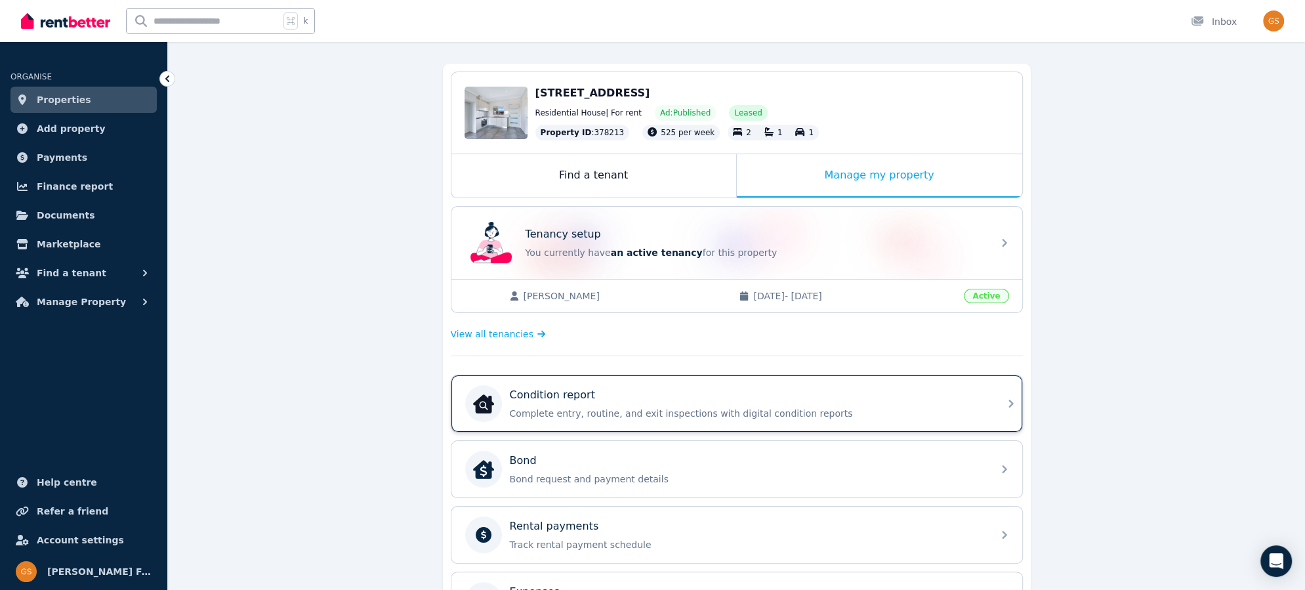
click at [1006, 406] on icon at bounding box center [1011, 404] width 16 height 16
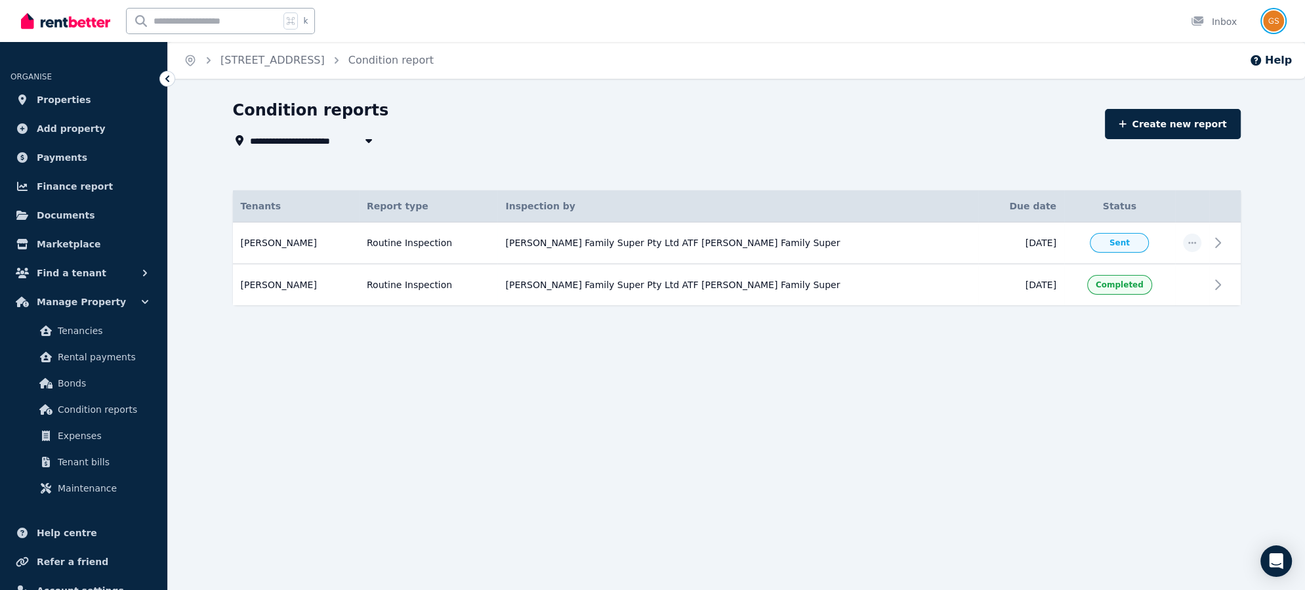
click at [1270, 16] on img "button" at bounding box center [1273, 20] width 21 height 21
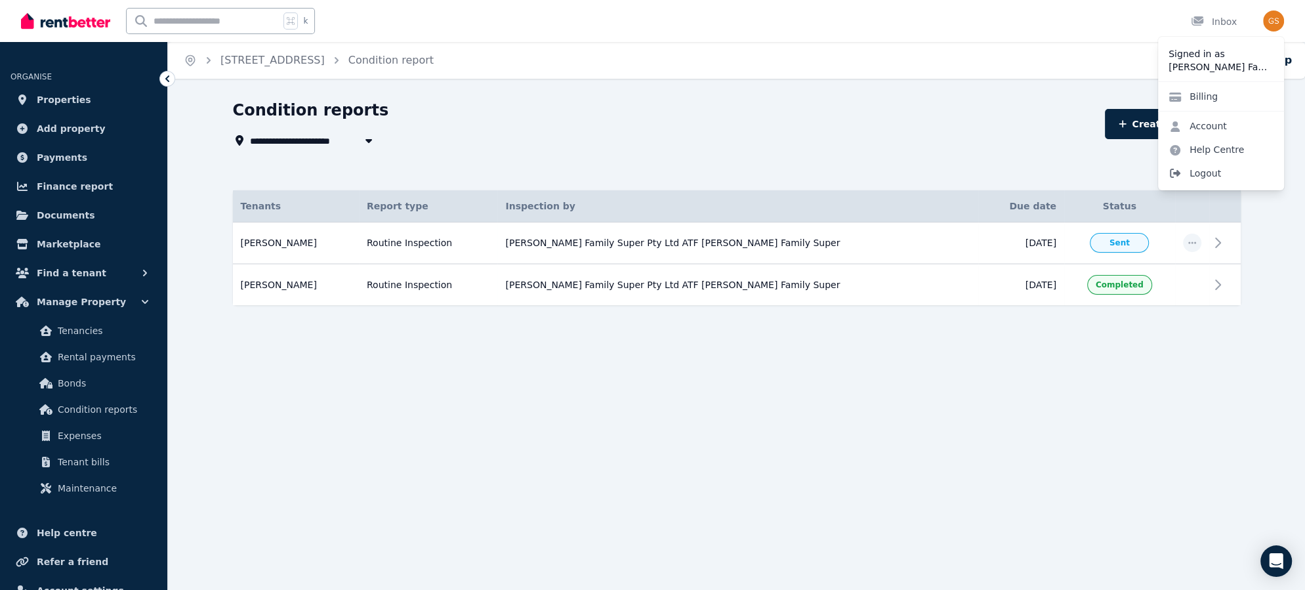
click at [1192, 171] on span "Logout" at bounding box center [1221, 173] width 126 height 24
